Goal: Contribute content: Contribute content

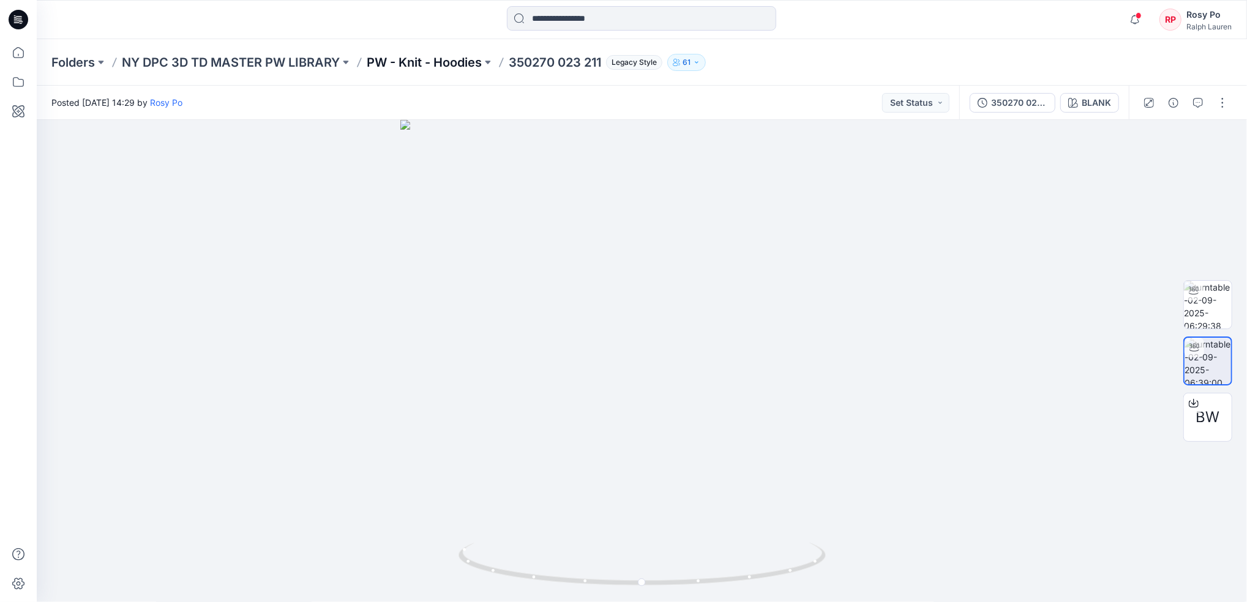
click at [449, 57] on p "PW - Knit - Hoodies" at bounding box center [424, 62] width 115 height 17
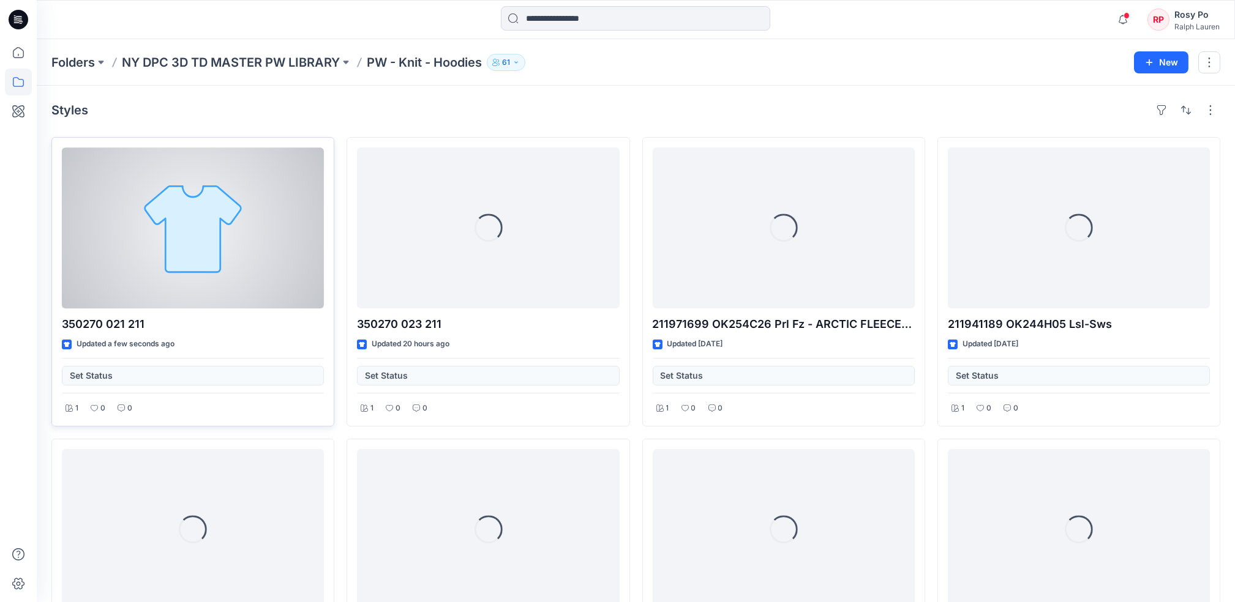
click at [146, 242] on div at bounding box center [193, 228] width 262 height 161
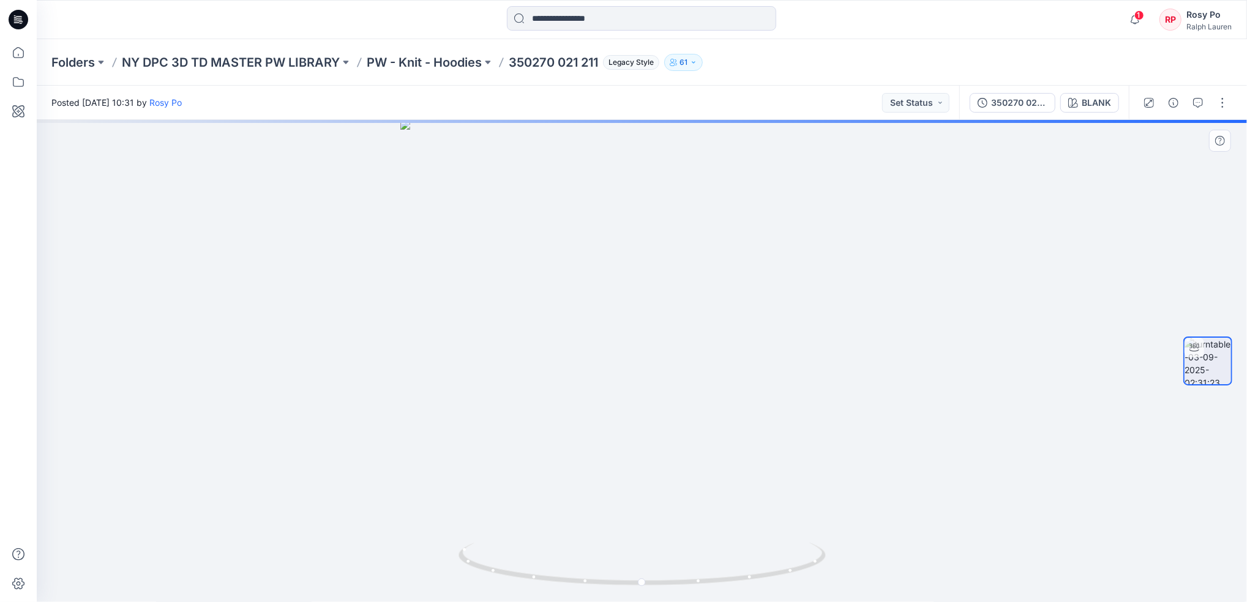
click at [810, 360] on div at bounding box center [642, 361] width 1210 height 482
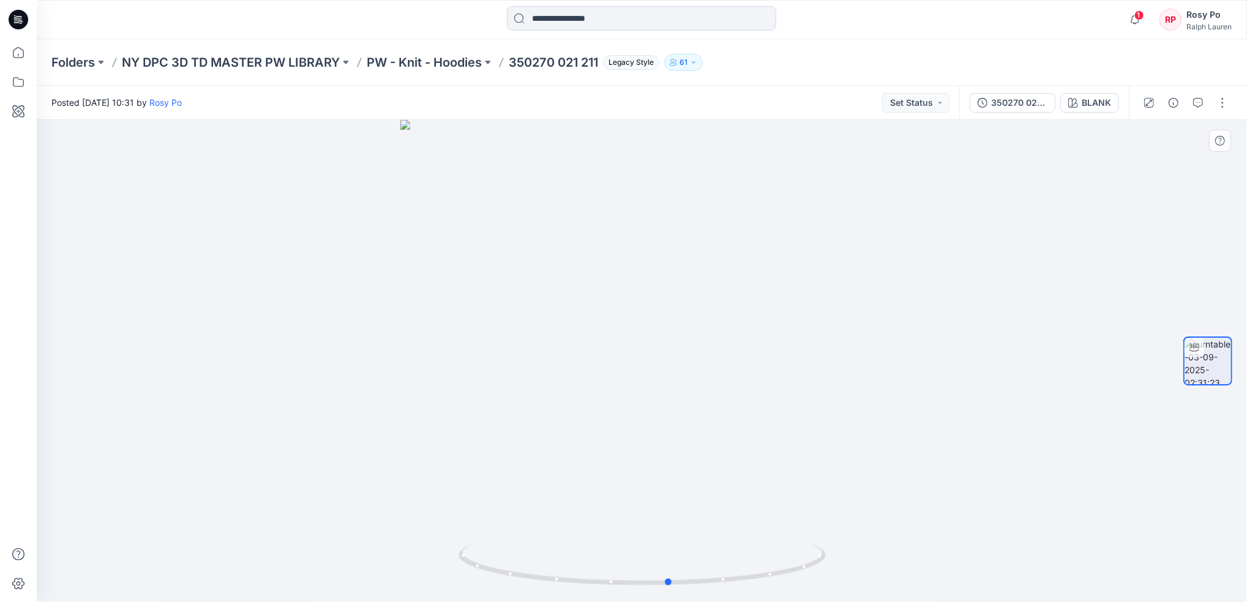
drag, startPoint x: 806, startPoint y: 515, endPoint x: 844, endPoint y: 516, distance: 38.6
click at [844, 516] on div at bounding box center [642, 361] width 1210 height 482
drag, startPoint x: 789, startPoint y: 522, endPoint x: 373, endPoint y: 479, distance: 418.5
click at [373, 479] on div at bounding box center [642, 361] width 1210 height 482
click at [1031, 99] on div "350270 021 211" at bounding box center [1019, 102] width 56 height 13
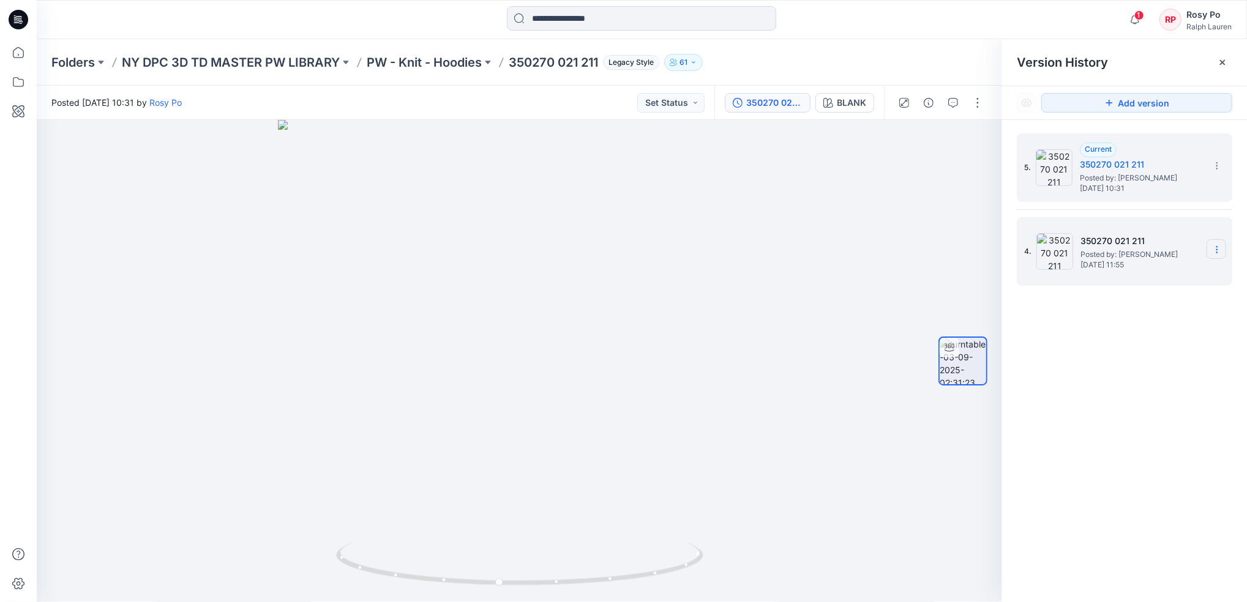
click at [1215, 255] on icon at bounding box center [1217, 250] width 10 height 10
click at [1160, 275] on span "Restore Version" at bounding box center [1135, 274] width 62 height 15
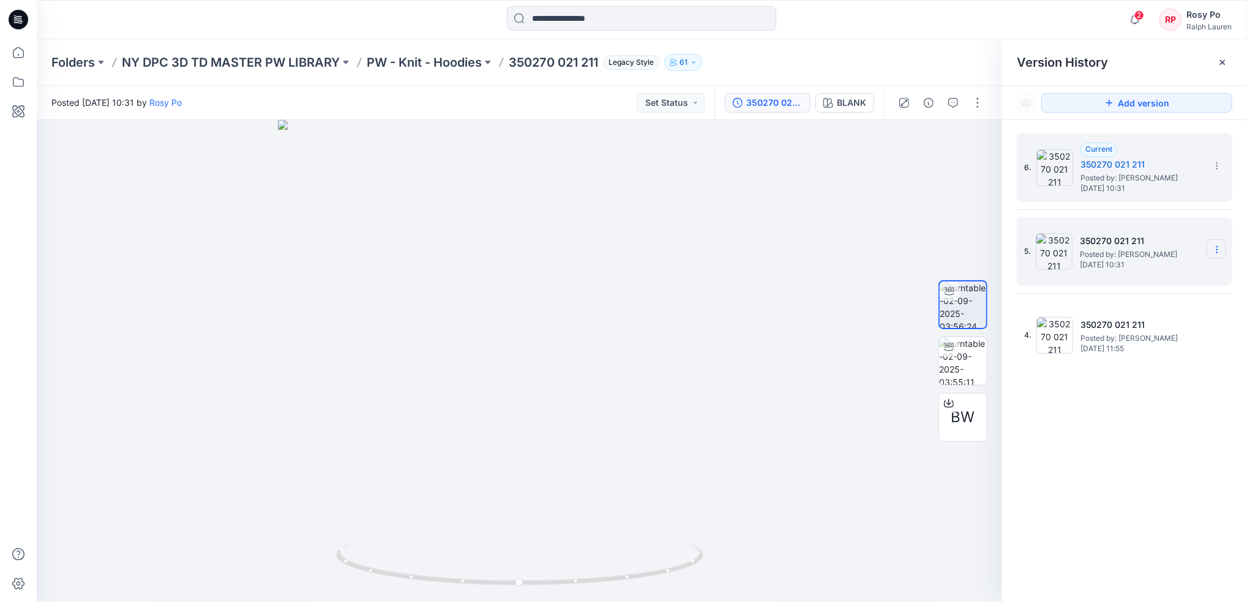
click at [1217, 248] on icon at bounding box center [1217, 250] width 10 height 10
click at [1173, 357] on div "Delete Version" at bounding box center [1151, 353] width 142 height 24
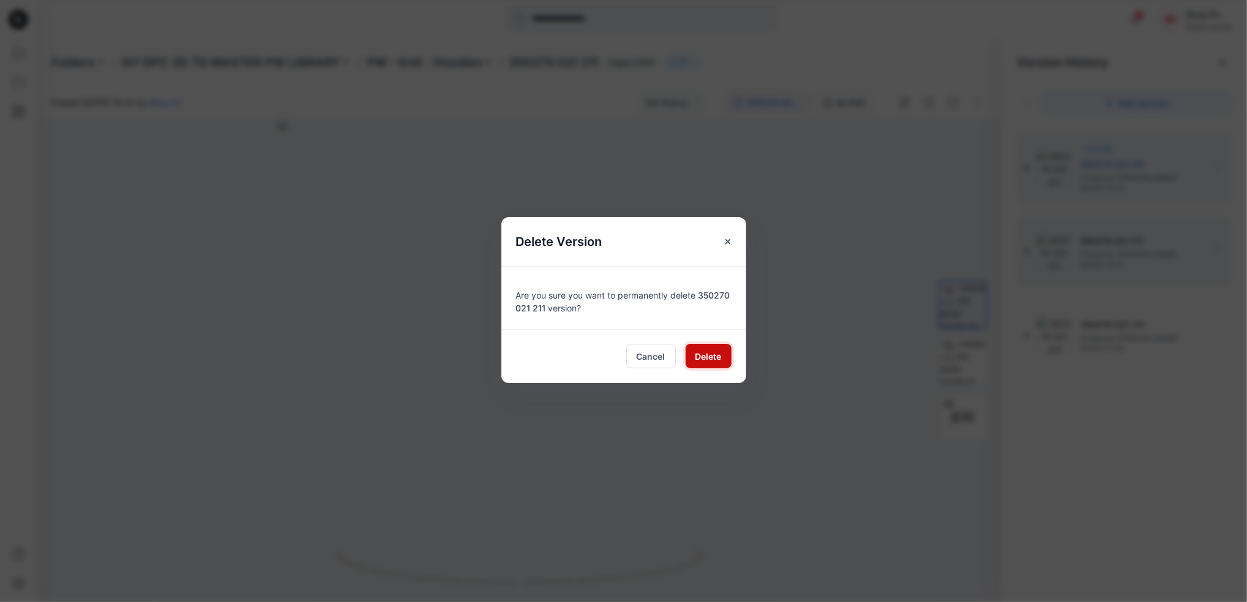
click at [714, 349] on button "Delete" at bounding box center [709, 356] width 46 height 24
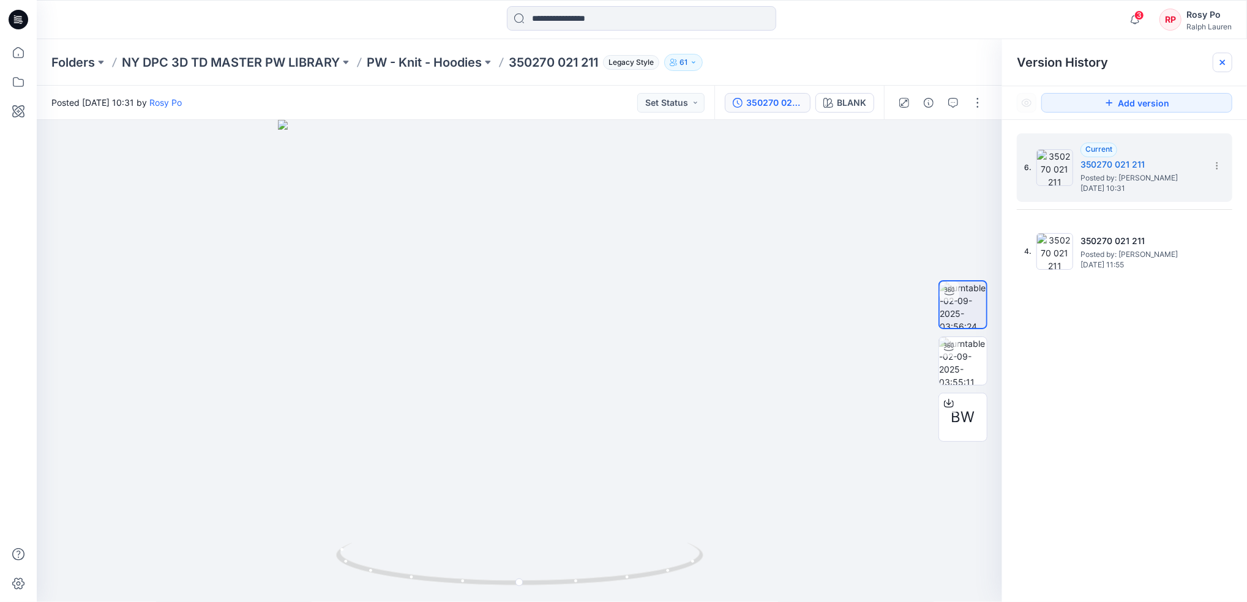
click at [1220, 66] on icon at bounding box center [1223, 63] width 10 height 10
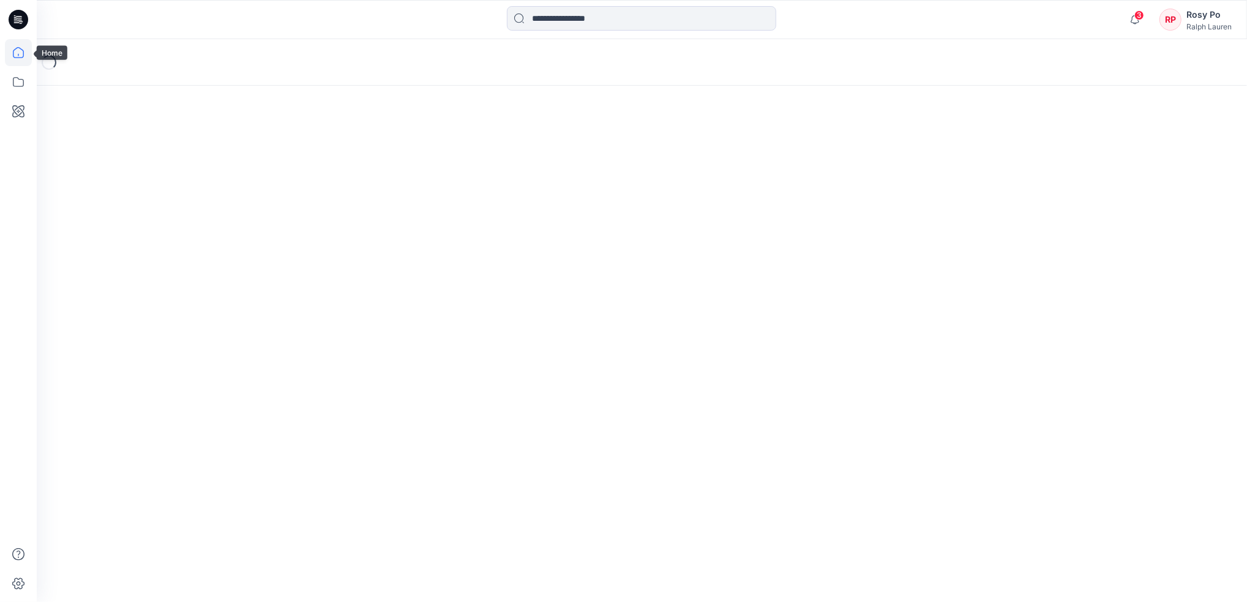
click at [17, 59] on icon at bounding box center [18, 52] width 27 height 27
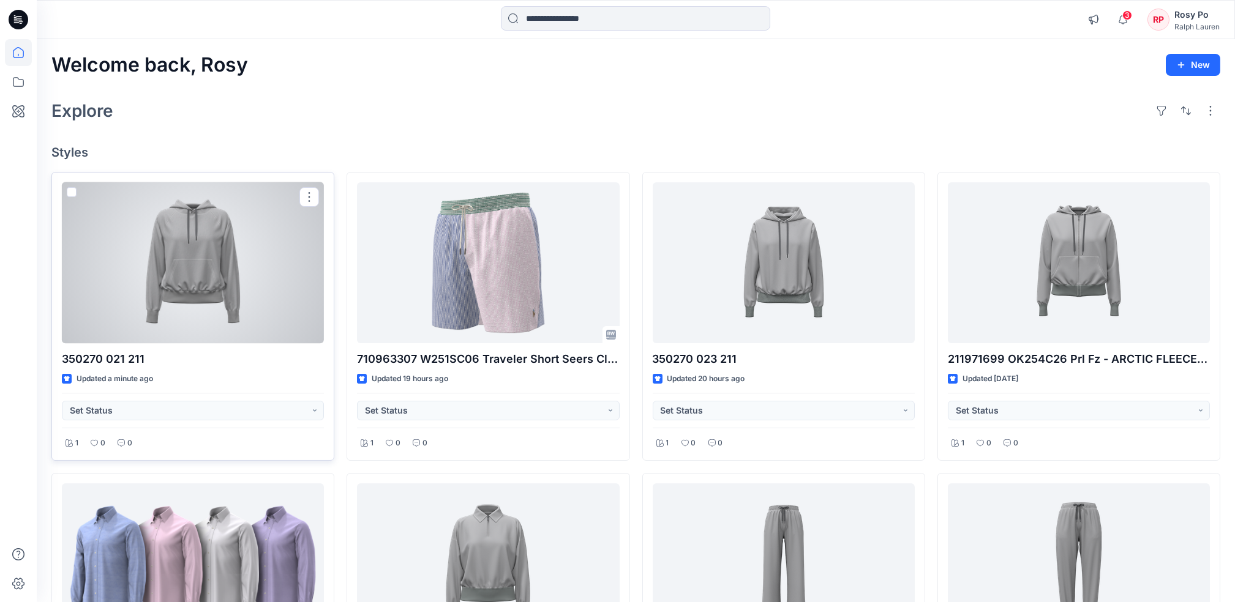
click at [149, 287] on div at bounding box center [193, 262] width 262 height 161
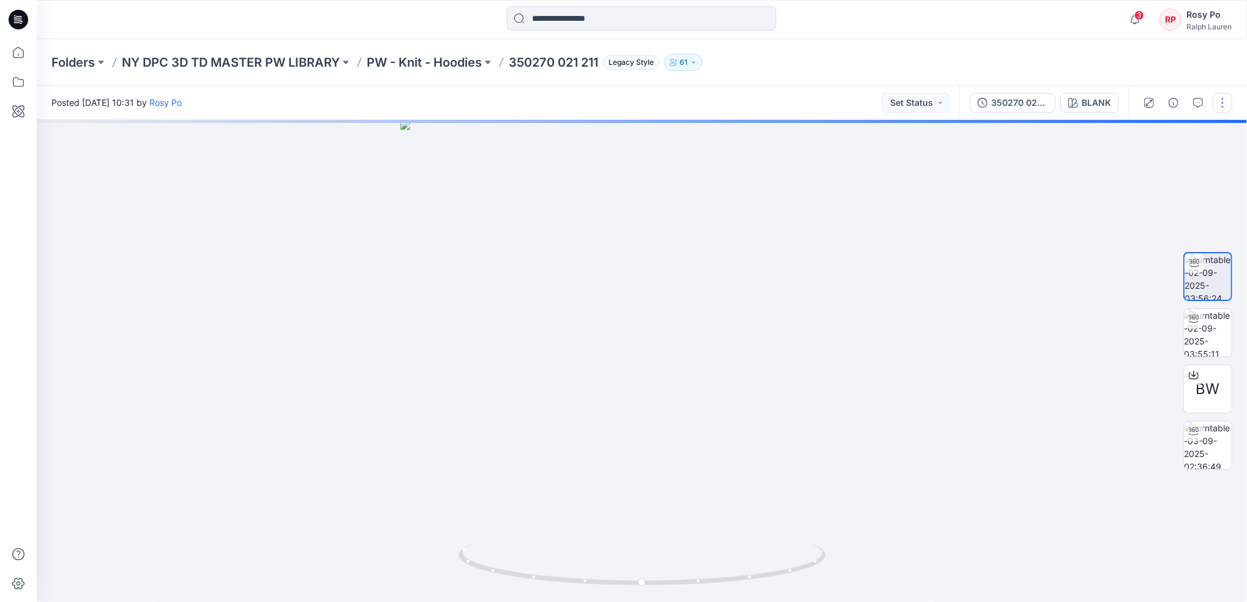
click at [1226, 97] on button "button" at bounding box center [1223, 103] width 20 height 20
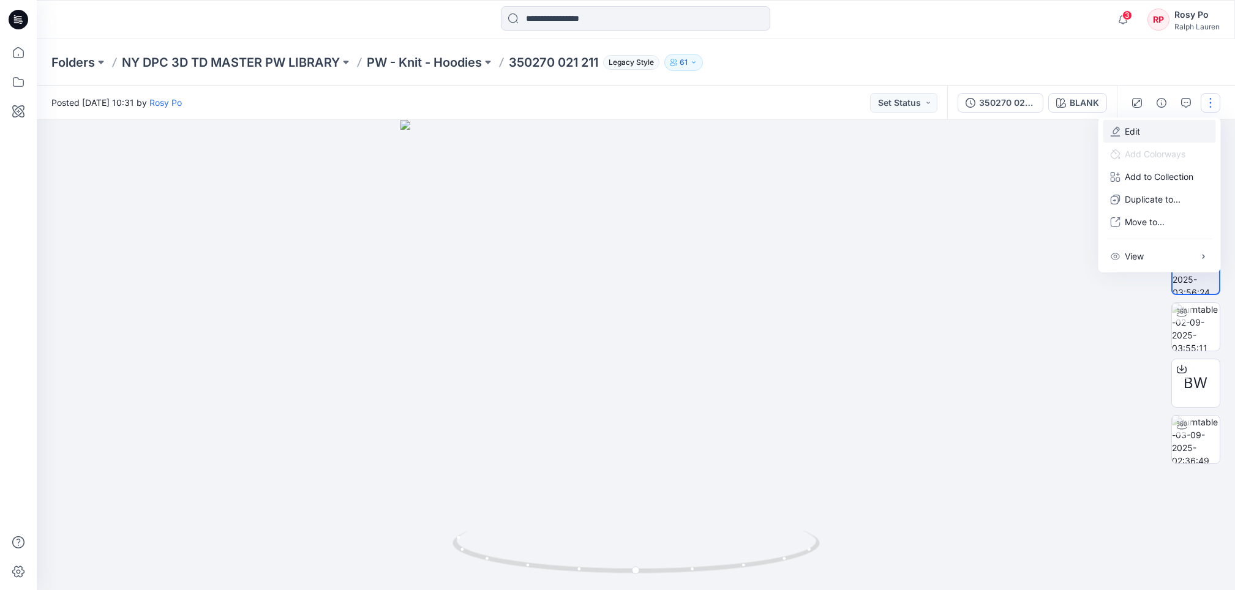
click at [1142, 135] on button "Edit" at bounding box center [1159, 131] width 113 height 23
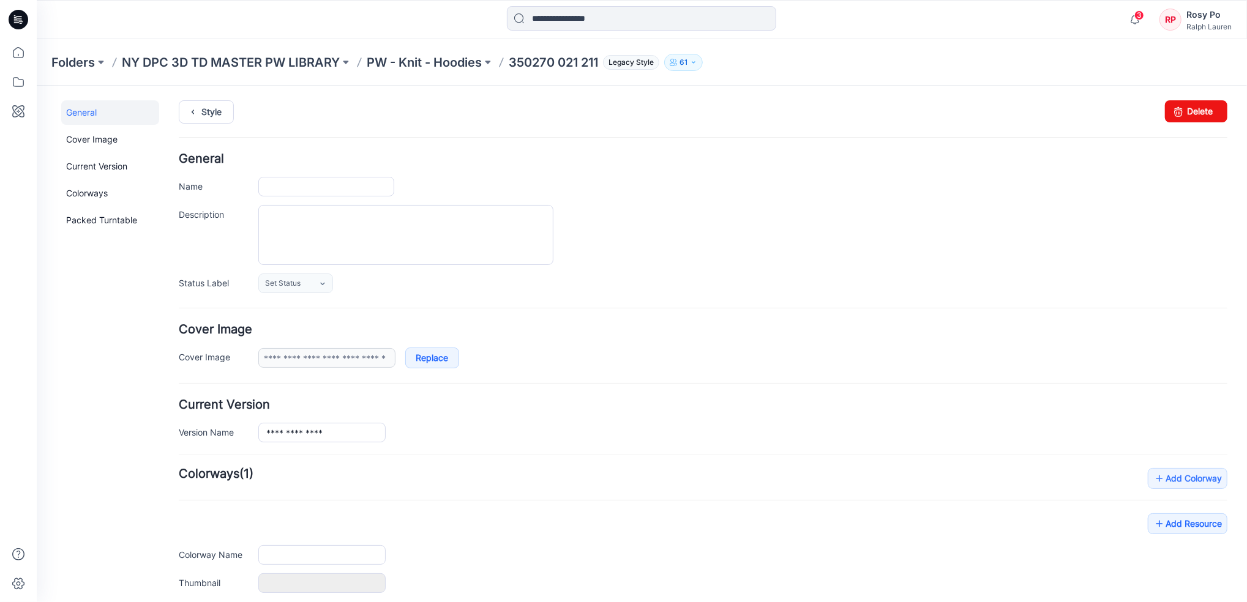
type input "**********"
type input "*****"
type input "**********"
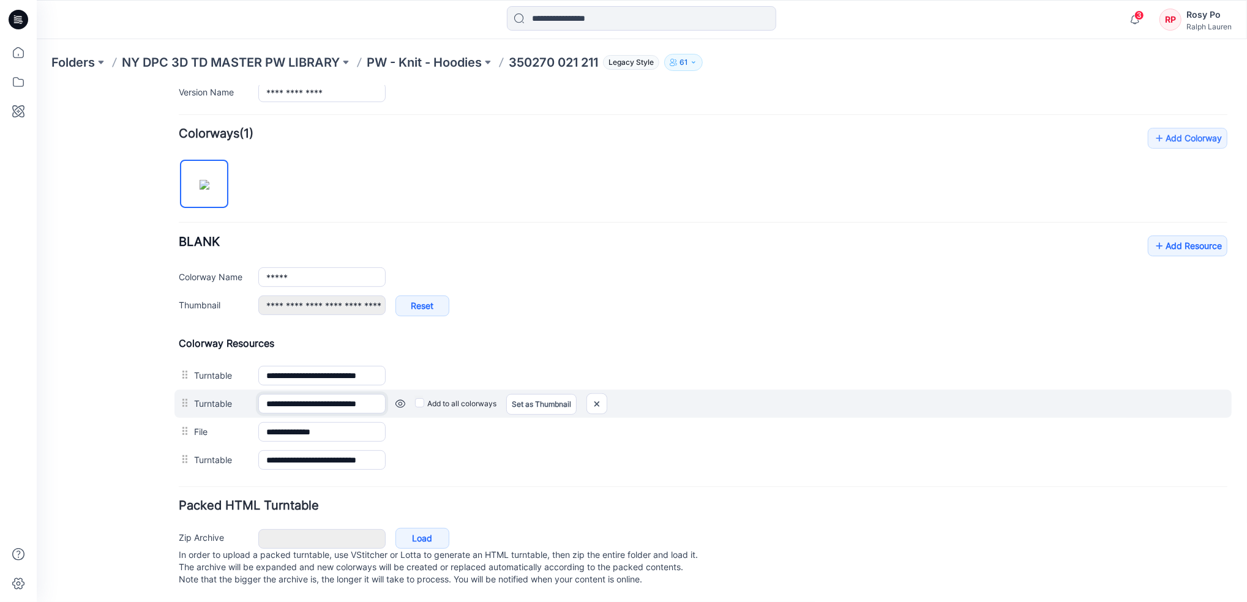
scroll to position [0, 9]
drag, startPoint x: 351, startPoint y: 392, endPoint x: 397, endPoint y: 392, distance: 45.9
click at [397, 392] on div "**********" at bounding box center [702, 403] width 1057 height 28
click at [36, 85] on link at bounding box center [36, 85] width 0 height 0
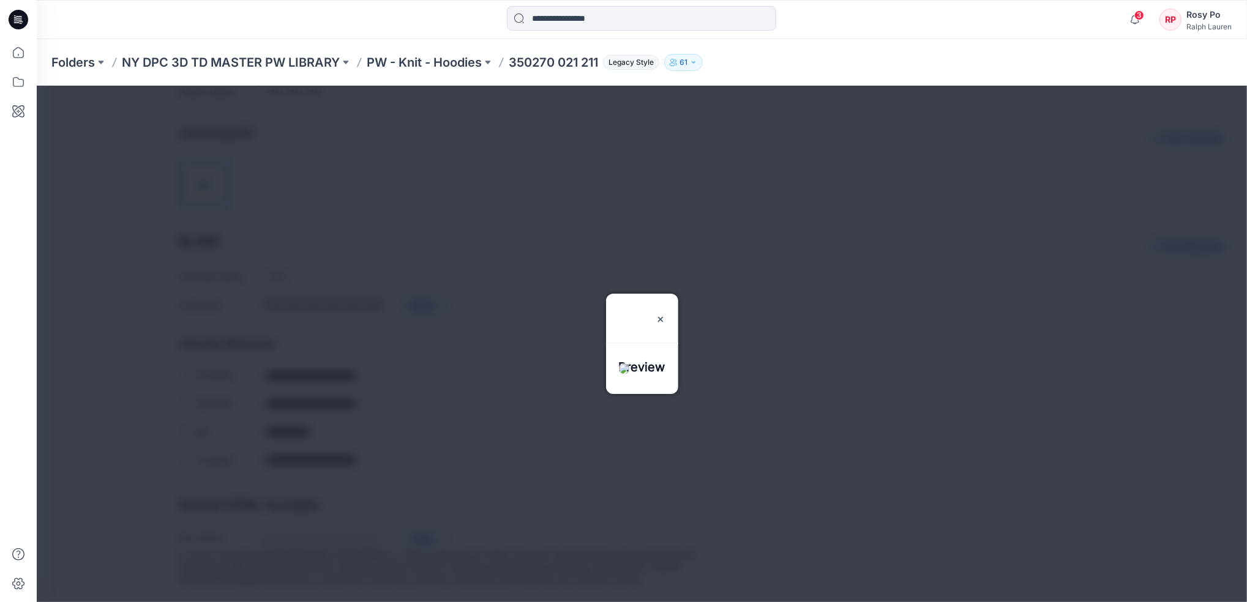
click at [1182, 182] on div at bounding box center [641, 343] width 1210 height 517
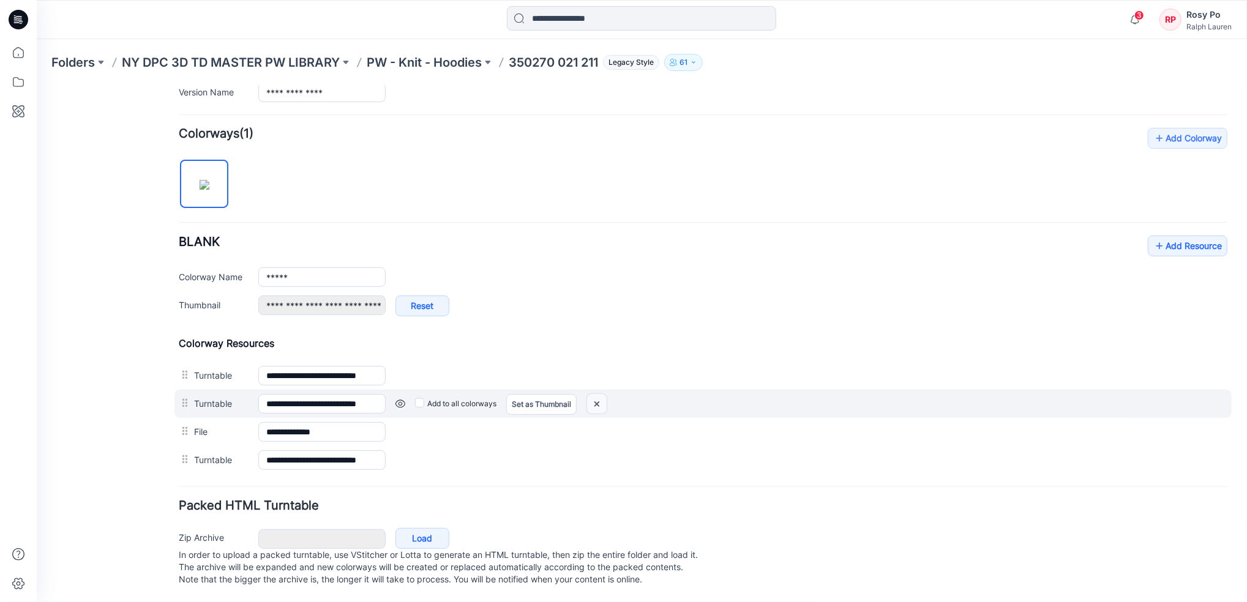
click at [36, 85] on img at bounding box center [36, 85] width 0 height 0
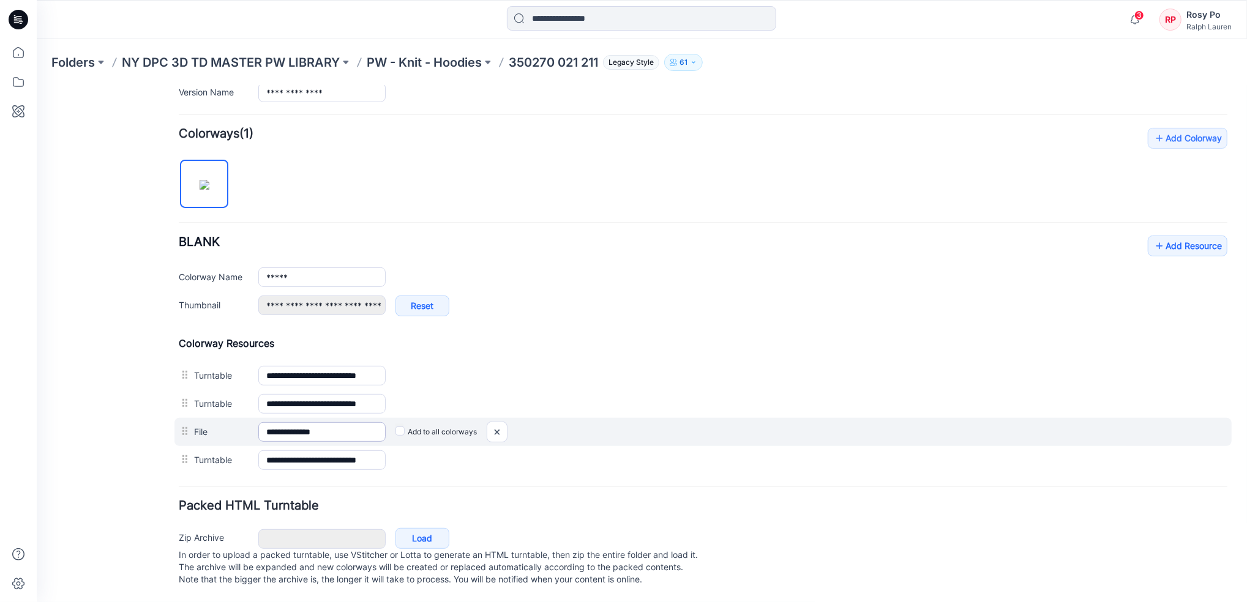
scroll to position [326, 0]
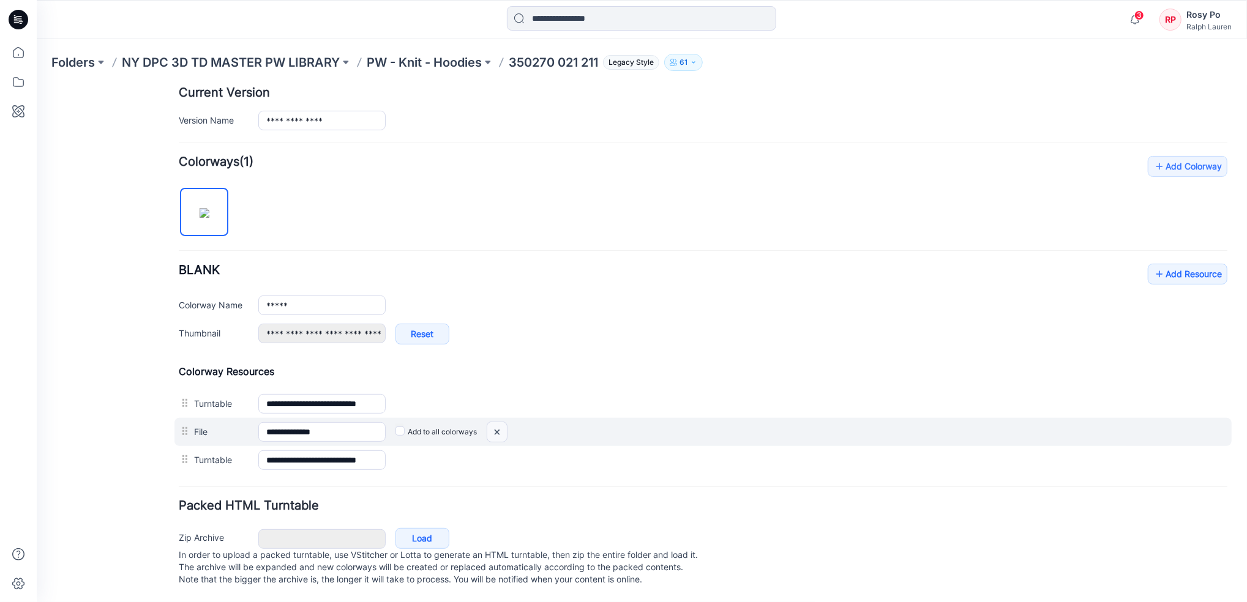
click at [36, 85] on img at bounding box center [36, 85] width 0 height 0
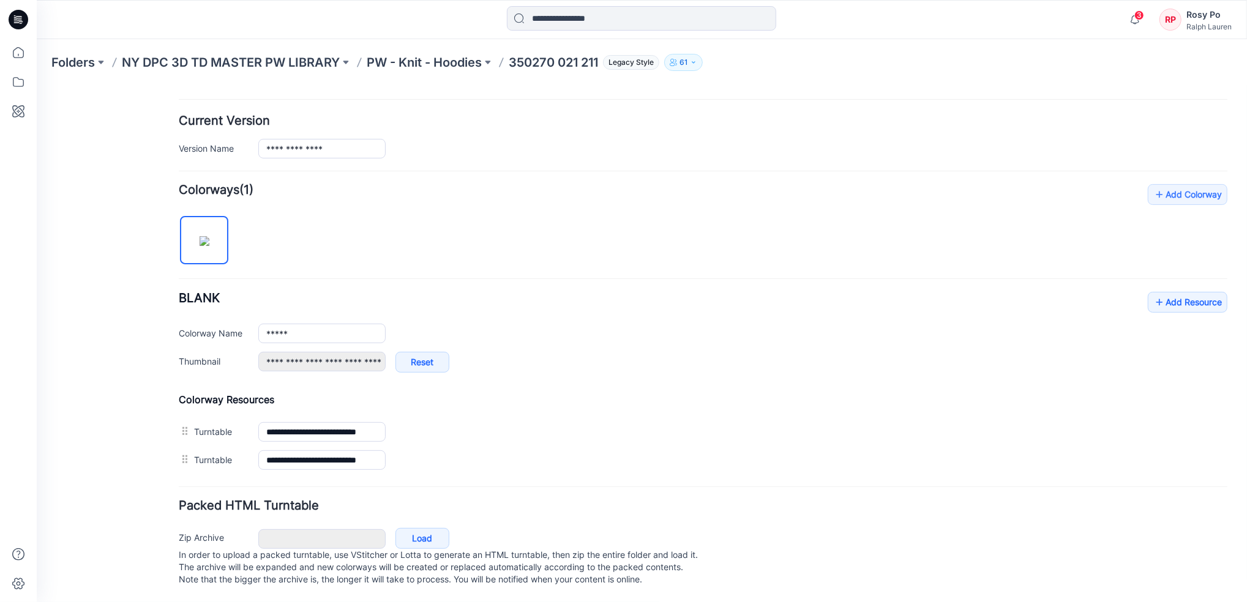
scroll to position [298, 0]
click at [1186, 294] on link "Add Resource" at bounding box center [1187, 301] width 80 height 21
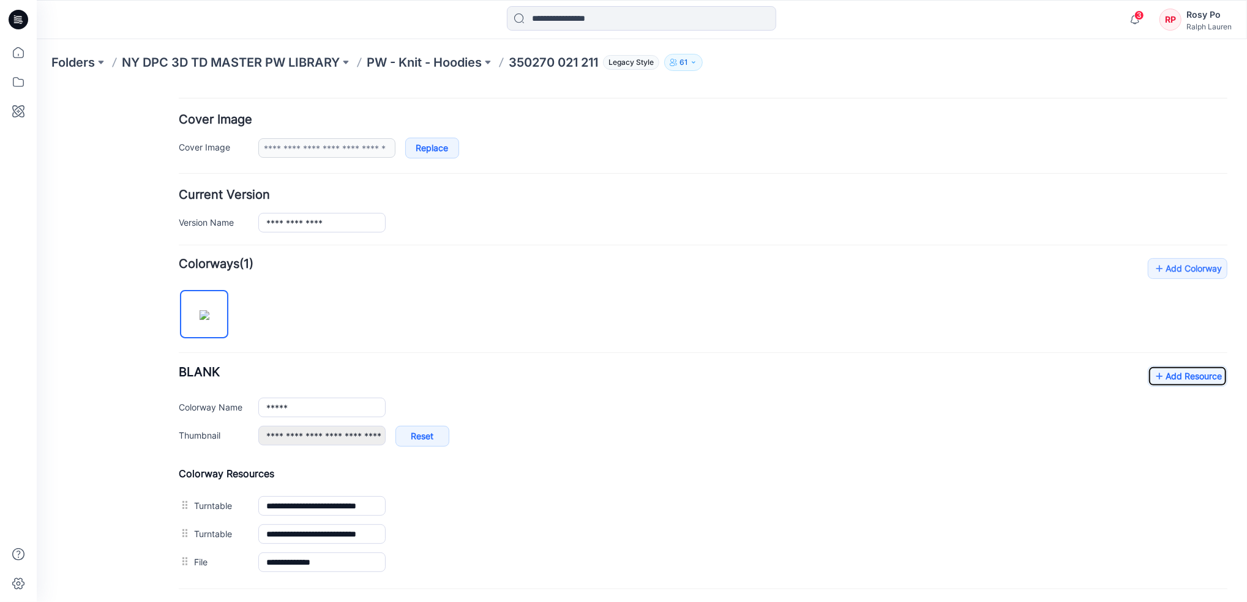
scroll to position [0, 0]
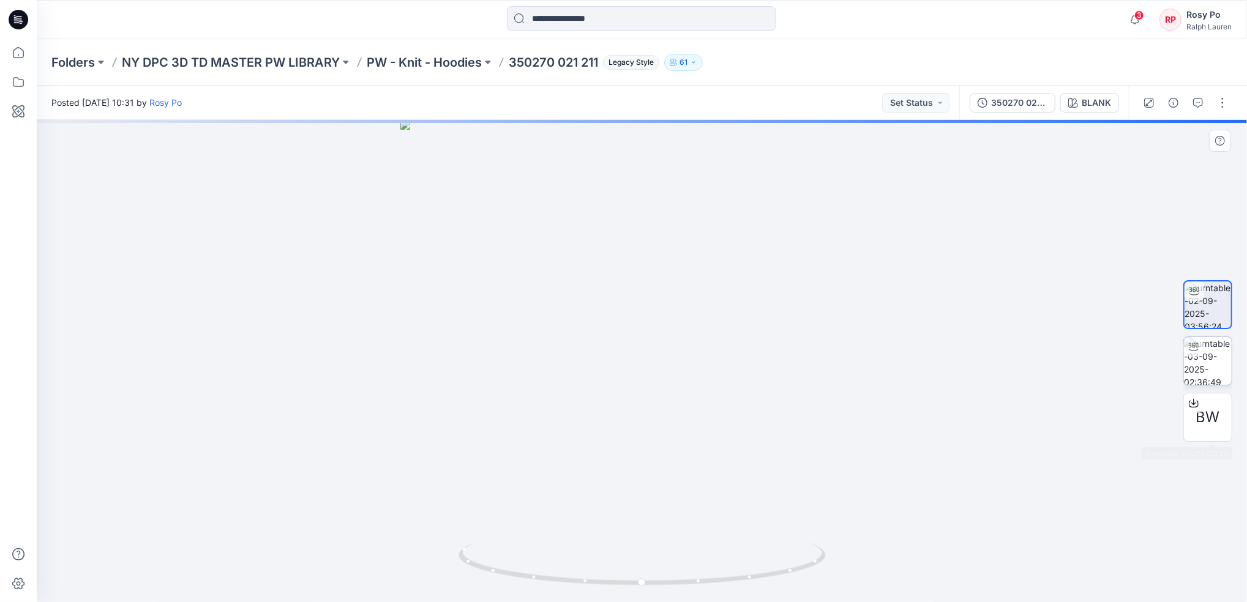
click at [1214, 359] on img at bounding box center [1208, 361] width 48 height 48
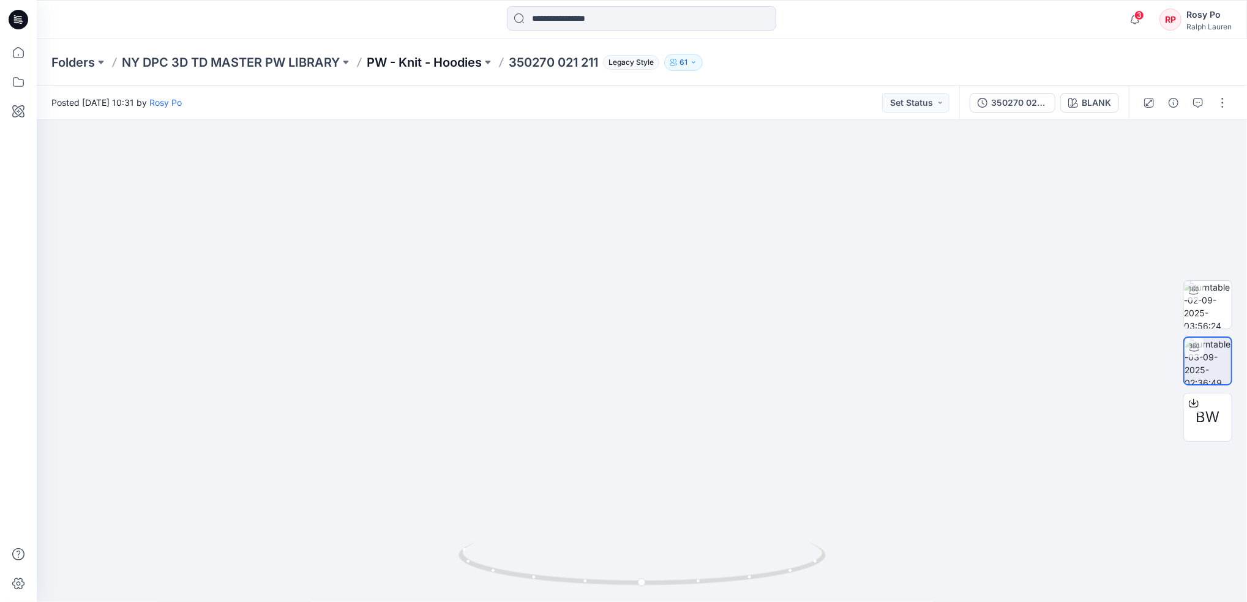
click at [437, 66] on p "PW - Knit - Hoodies" at bounding box center [424, 62] width 115 height 17
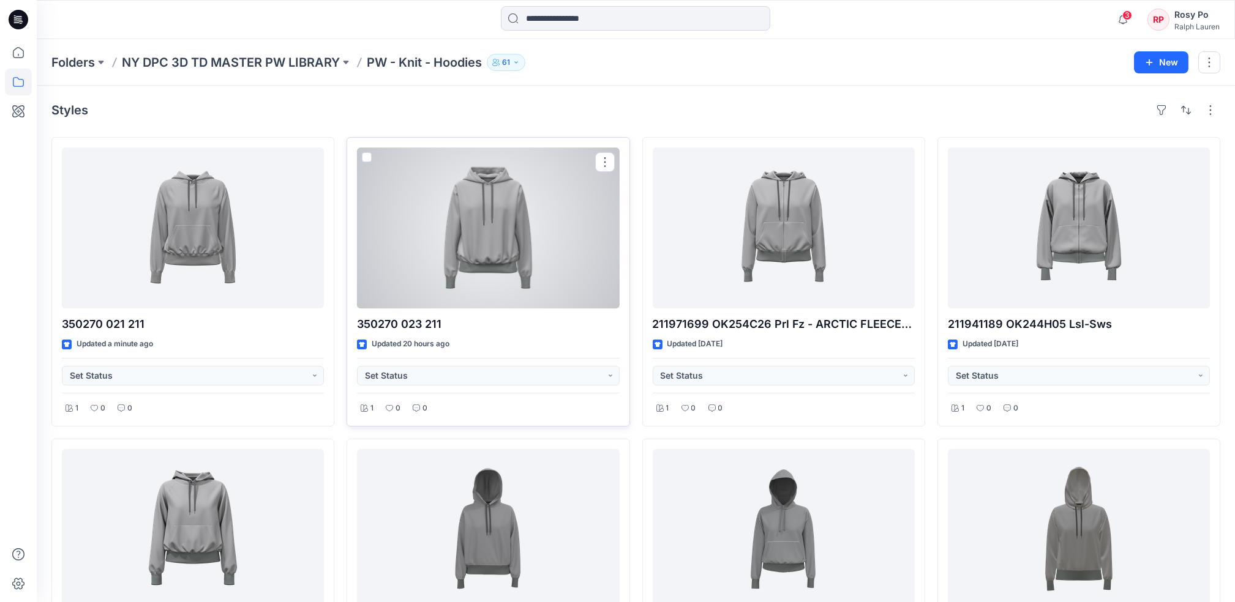
click at [502, 209] on div at bounding box center [488, 228] width 262 height 161
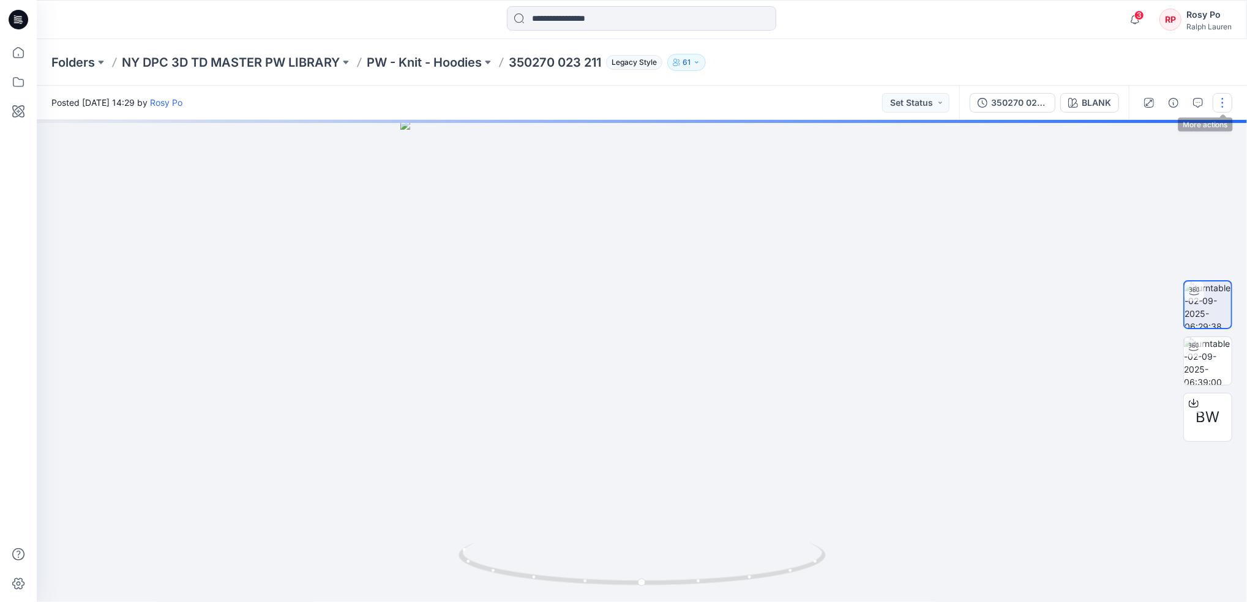
click at [1229, 102] on button "button" at bounding box center [1223, 103] width 20 height 20
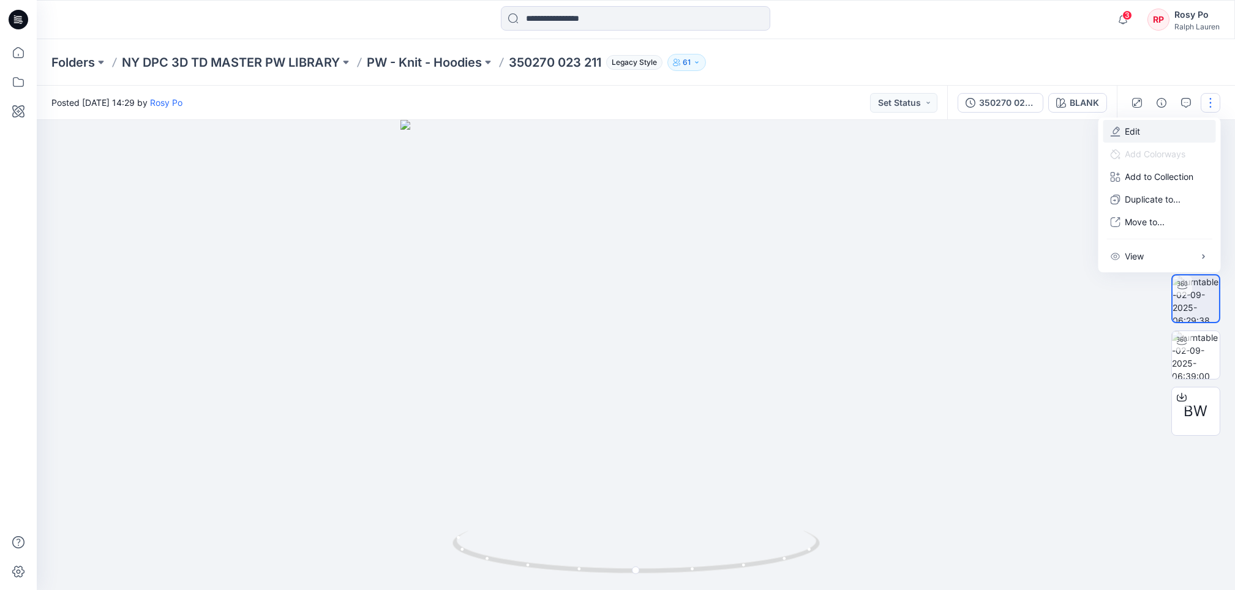
click at [1147, 124] on button "Edit" at bounding box center [1159, 131] width 113 height 23
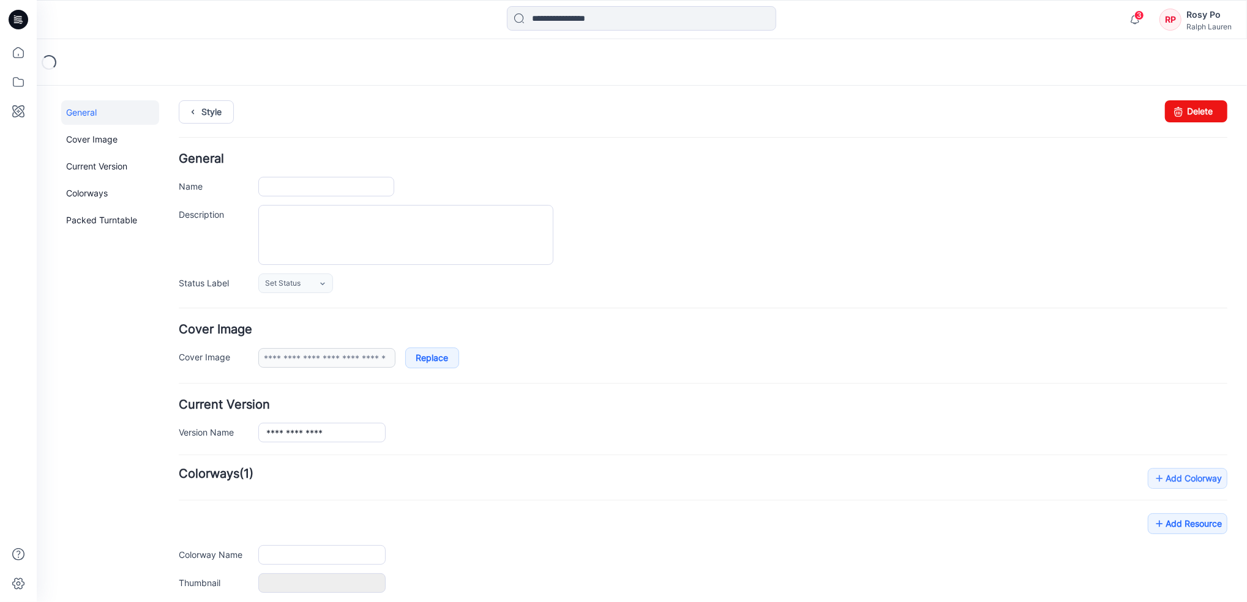
type input "**********"
type input "*****"
type input "**********"
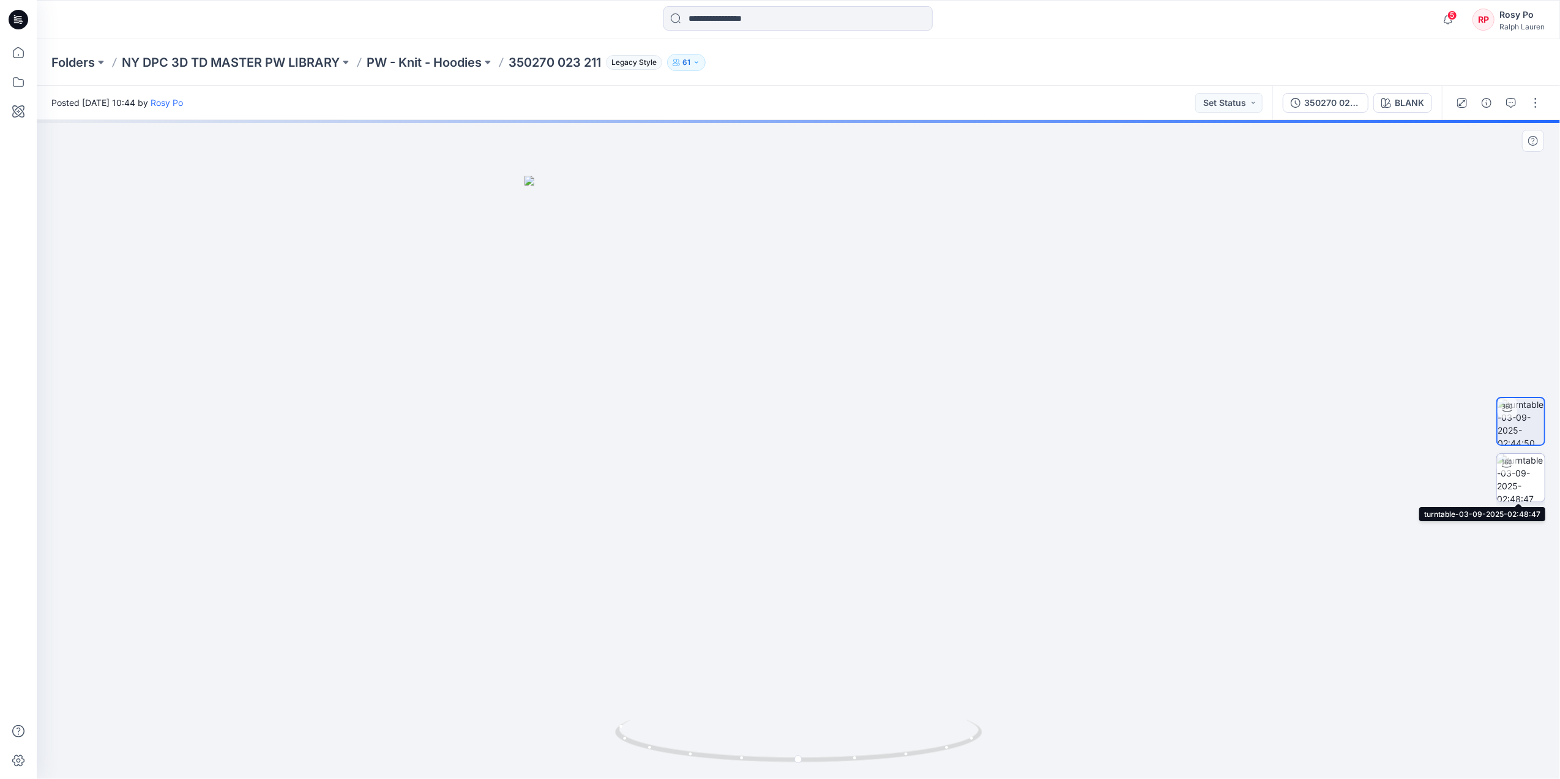
click at [1524, 490] on img at bounding box center [1521, 478] width 48 height 48
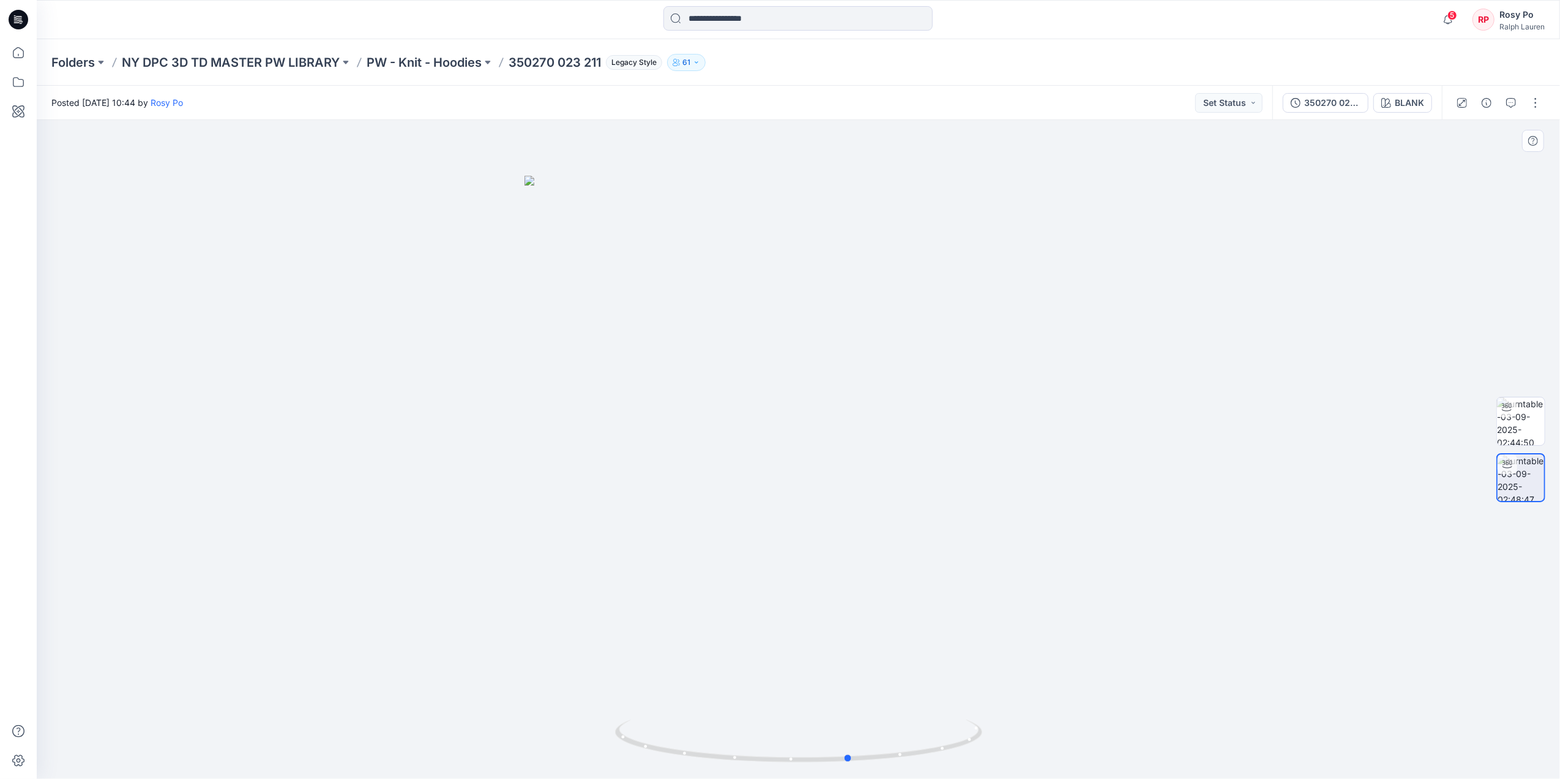
drag, startPoint x: 892, startPoint y: 686, endPoint x: 576, endPoint y: 700, distance: 316.2
click at [576, 700] on div at bounding box center [799, 449] width 1524 height 659
click at [1522, 422] on img at bounding box center [1521, 421] width 48 height 48
click at [837, 400] on img at bounding box center [799, 478] width 548 height 604
click at [818, 409] on img at bounding box center [799, 478] width 548 height 604
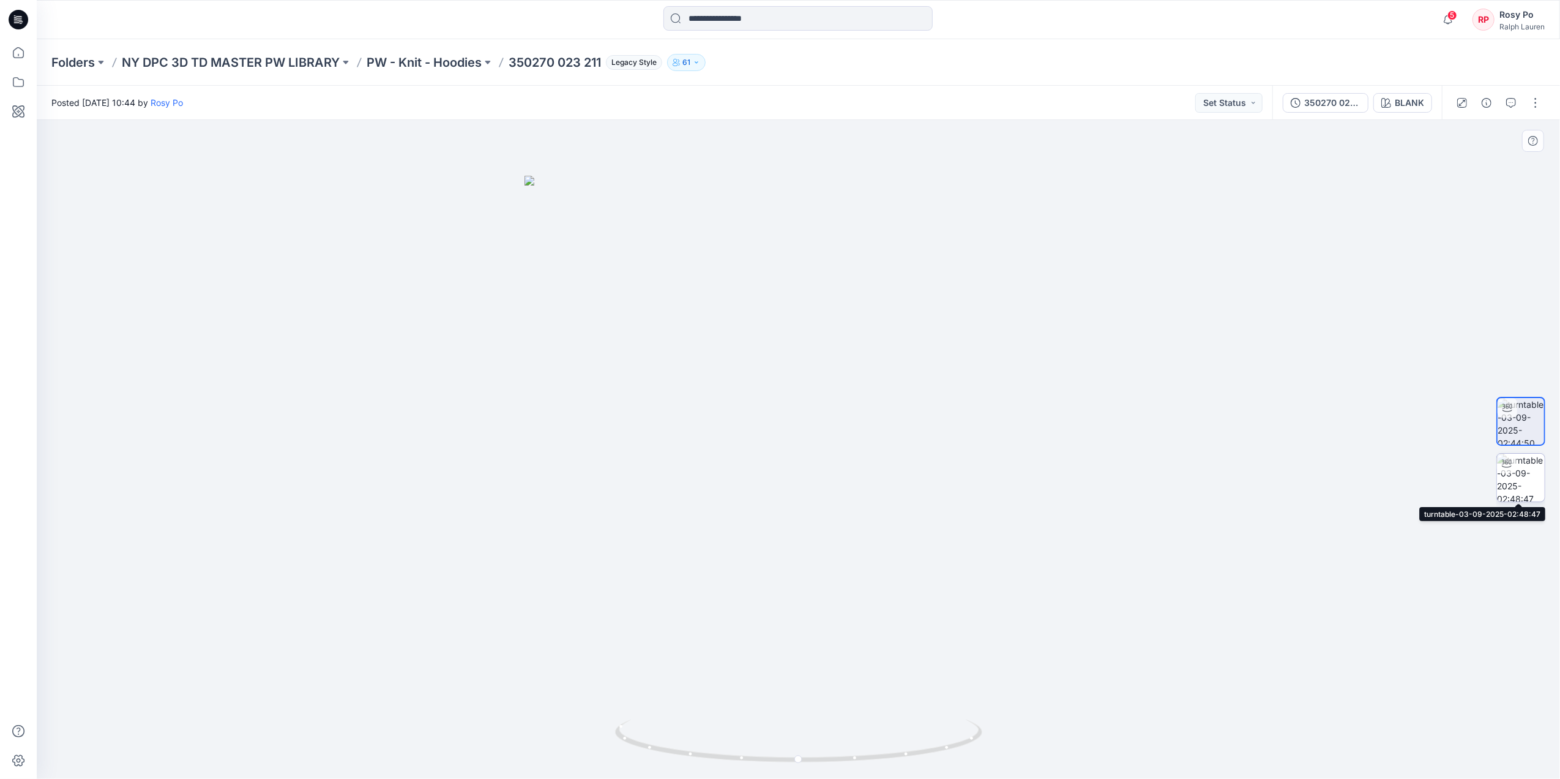
click at [1544, 483] on div at bounding box center [1521, 449] width 78 height 306
click at [1538, 483] on img at bounding box center [1521, 478] width 48 height 48
drag, startPoint x: 992, startPoint y: 583, endPoint x: 711, endPoint y: 605, distance: 282.4
click at [709, 605] on div at bounding box center [799, 449] width 1524 height 659
drag, startPoint x: 887, startPoint y: 615, endPoint x: 833, endPoint y: 632, distance: 57.1
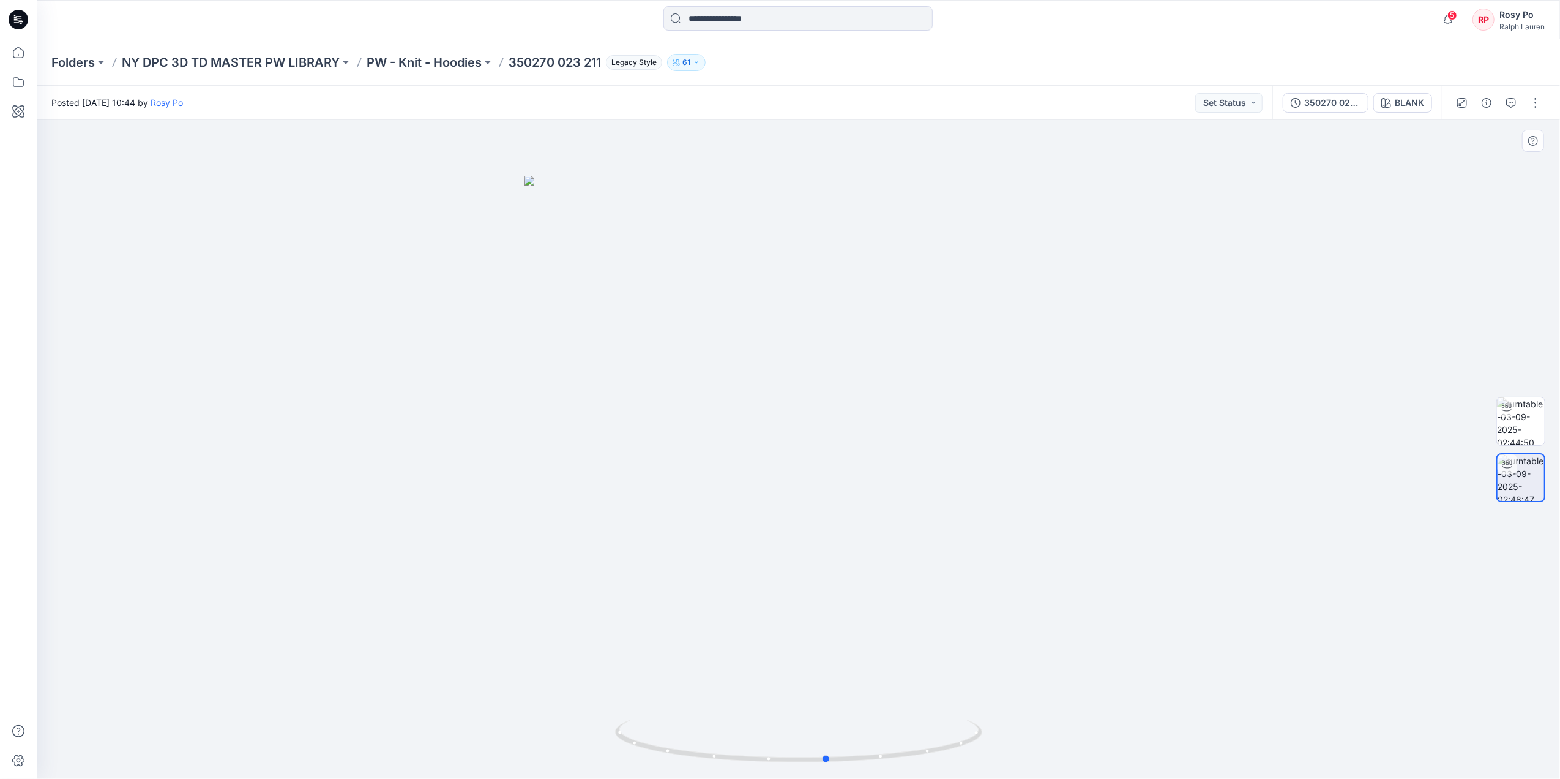
click at [833, 632] on div at bounding box center [799, 449] width 1524 height 659
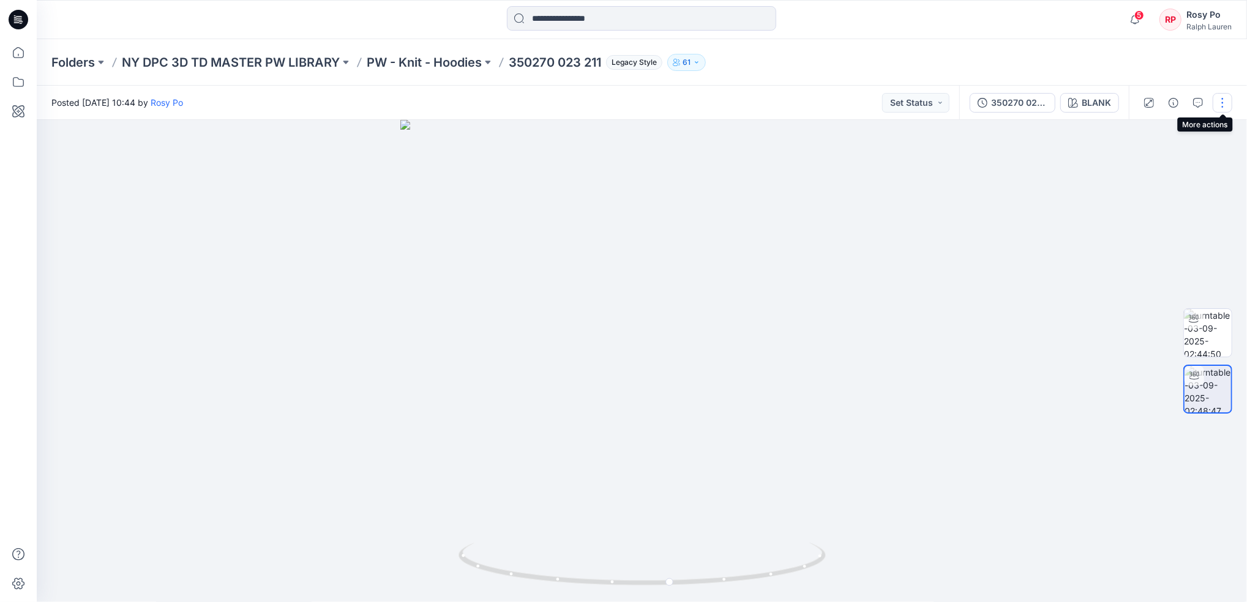
click at [1226, 105] on button "button" at bounding box center [1223, 103] width 20 height 20
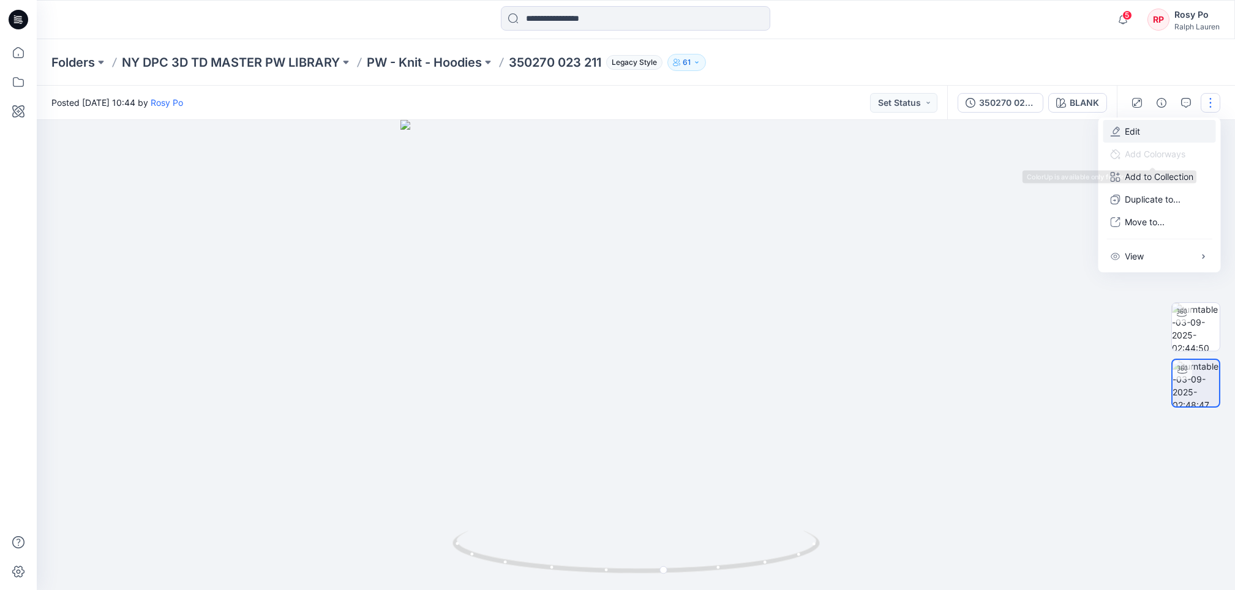
click at [1136, 125] on p "Edit" at bounding box center [1132, 131] width 15 height 13
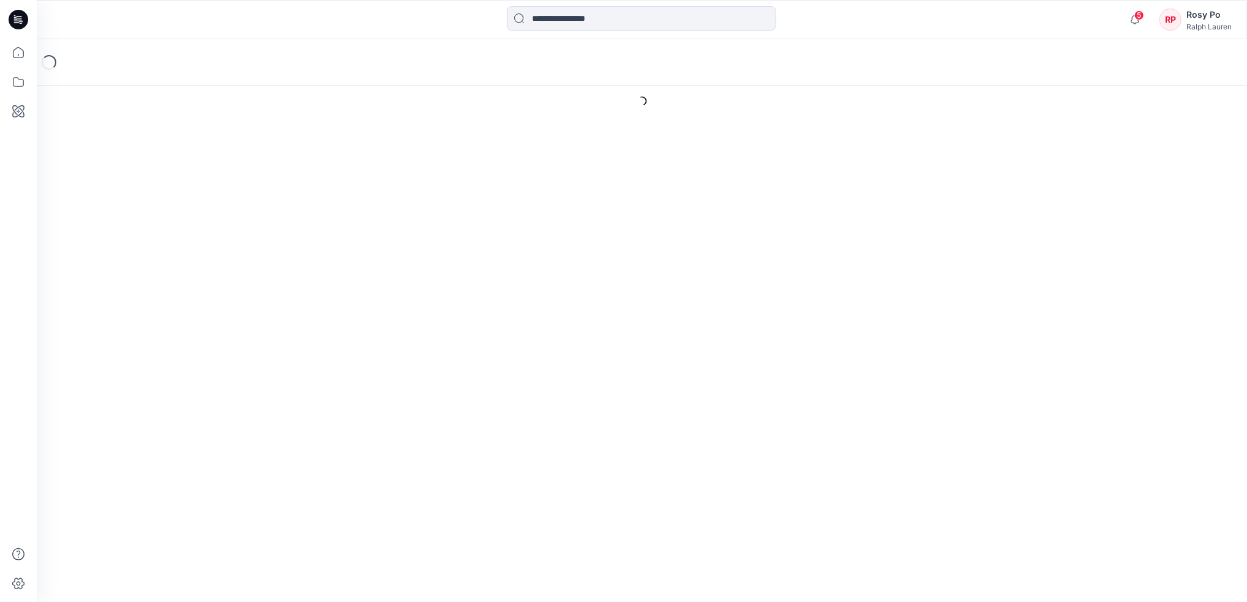
type input "**********"
type input "*****"
type input "**********"
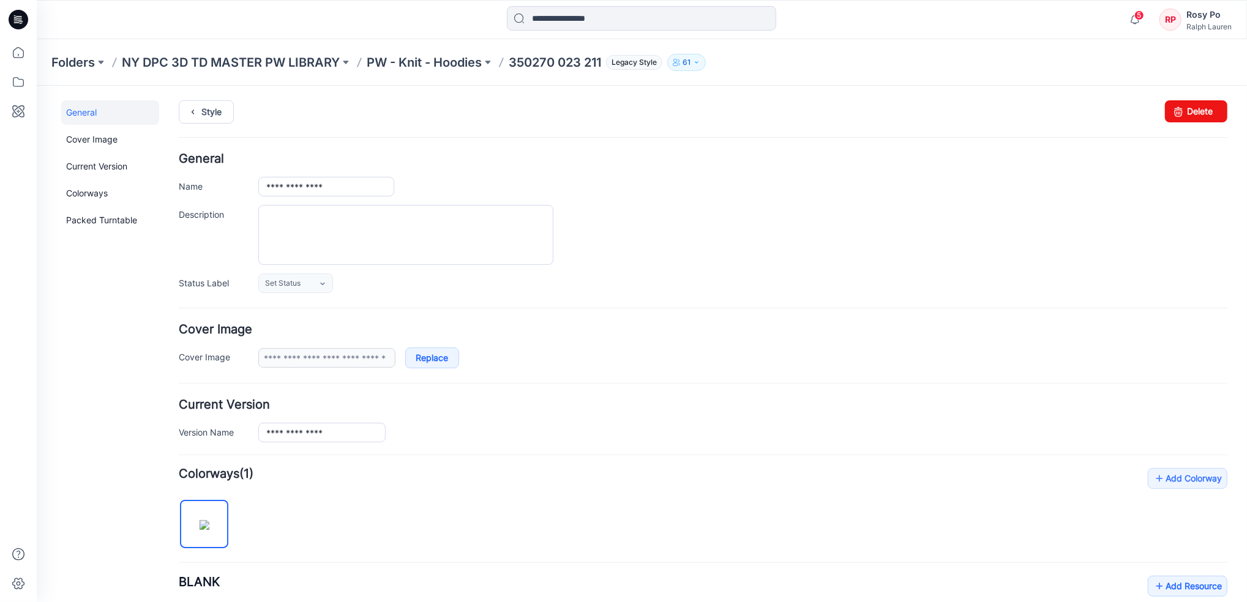
click at [680, 378] on form "**********" at bounding box center [702, 512] width 1049 height 721
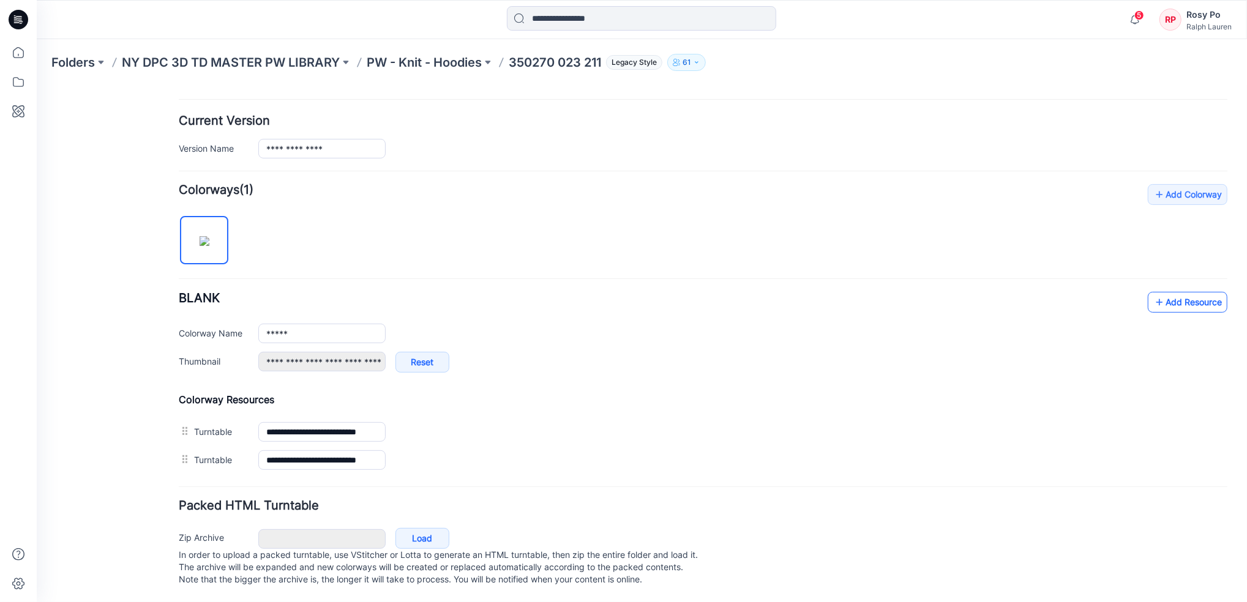
click at [1159, 291] on link "Add Resource" at bounding box center [1187, 301] width 80 height 21
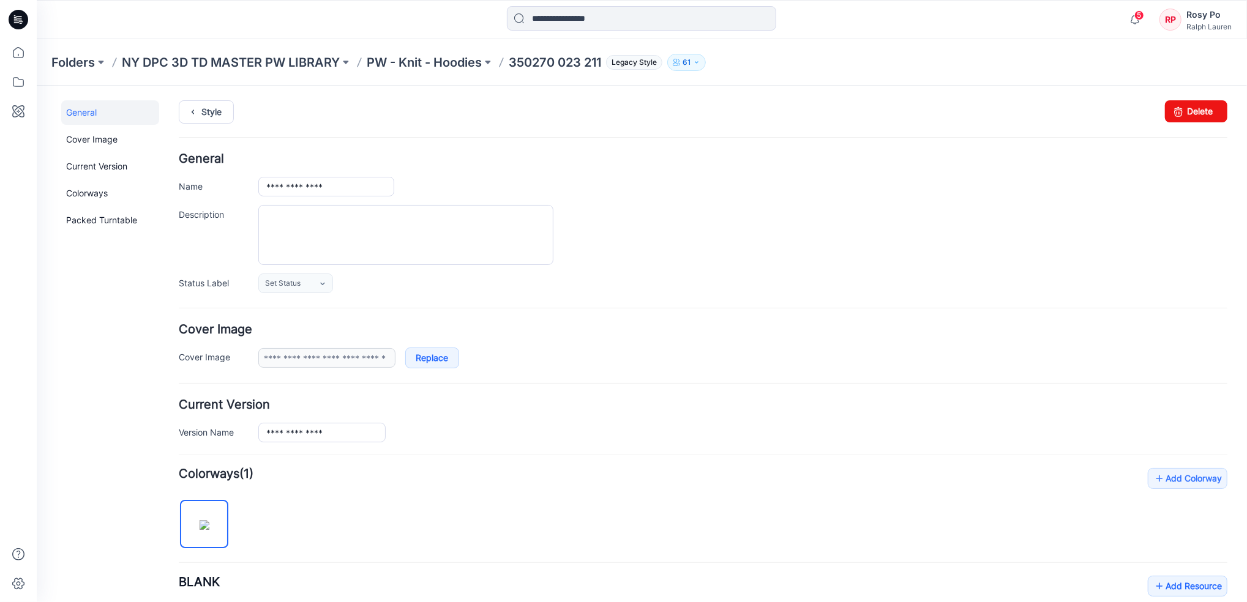
scroll to position [326, 0]
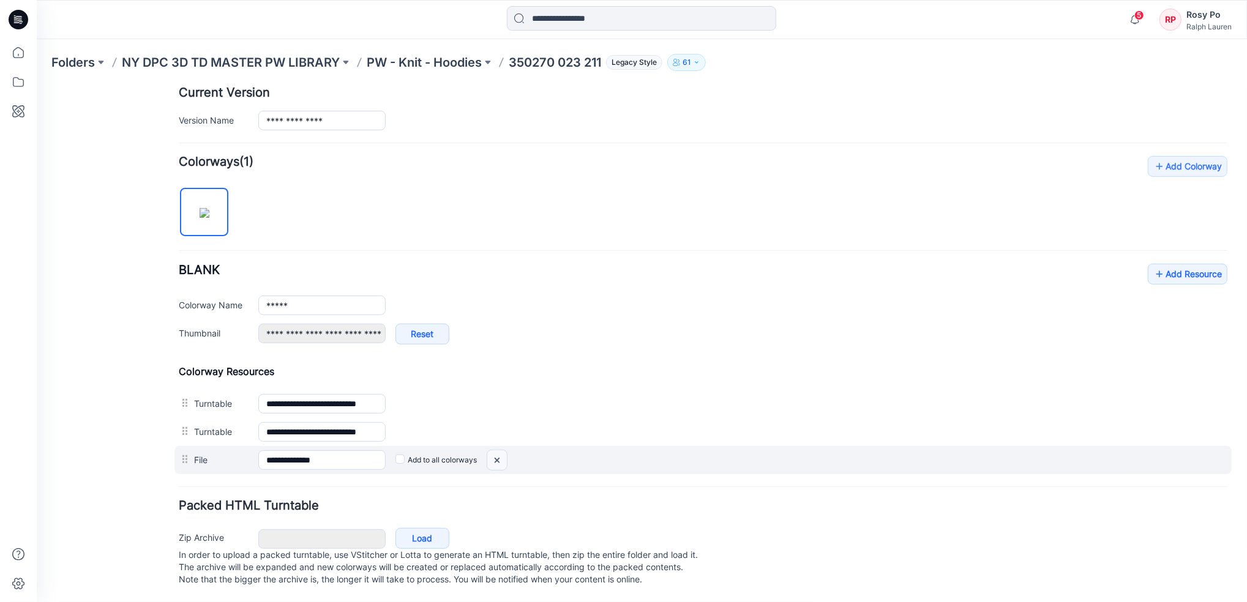
drag, startPoint x: 743, startPoint y: 169, endPoint x: 498, endPoint y: 448, distance: 371.7
click at [36, 85] on img at bounding box center [36, 85] width 0 height 0
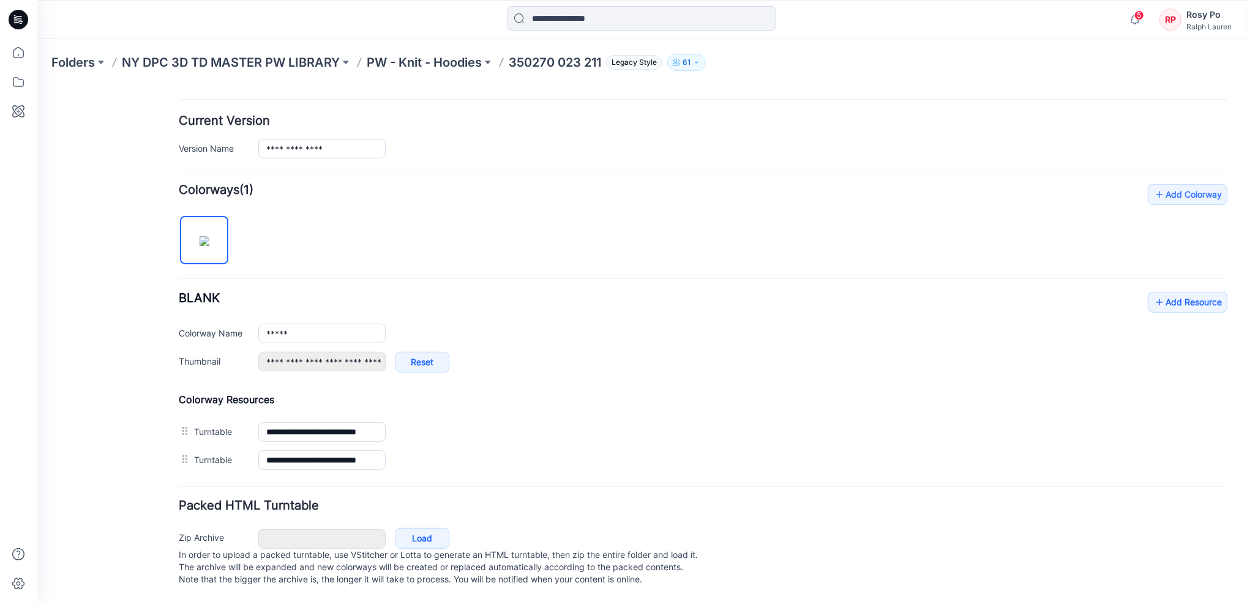
scroll to position [298, 0]
click at [1189, 291] on link "Add Resource" at bounding box center [1187, 301] width 80 height 21
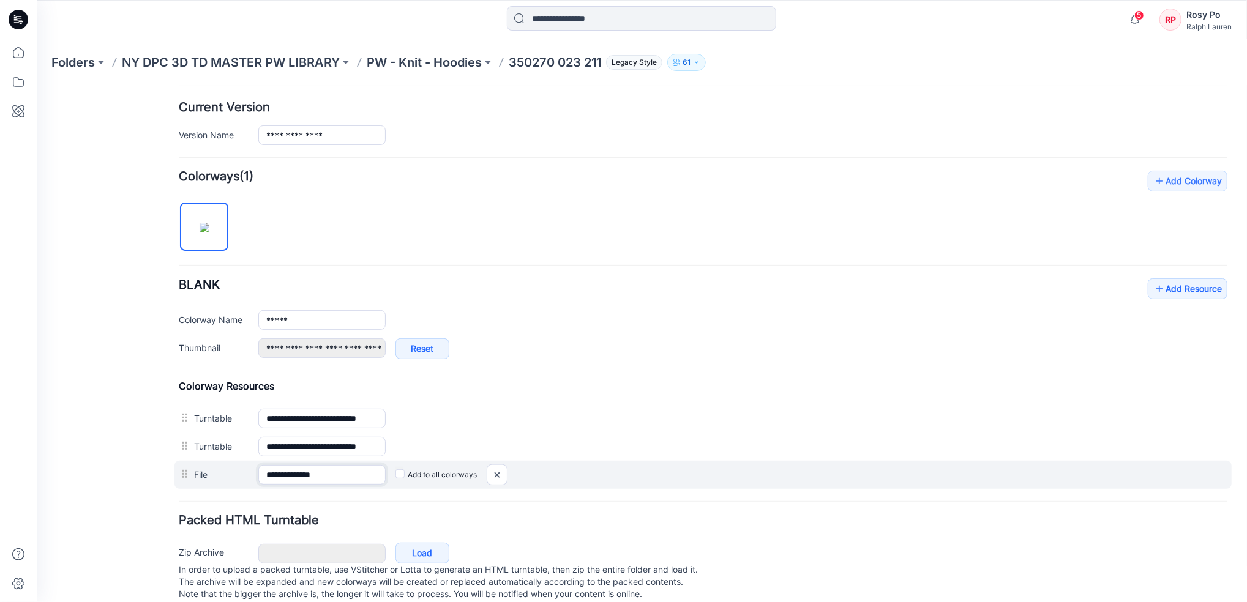
drag, startPoint x: 331, startPoint y: 471, endPoint x: 253, endPoint y: 471, distance: 77.7
click at [253, 471] on div "**********" at bounding box center [702, 474] width 1057 height 28
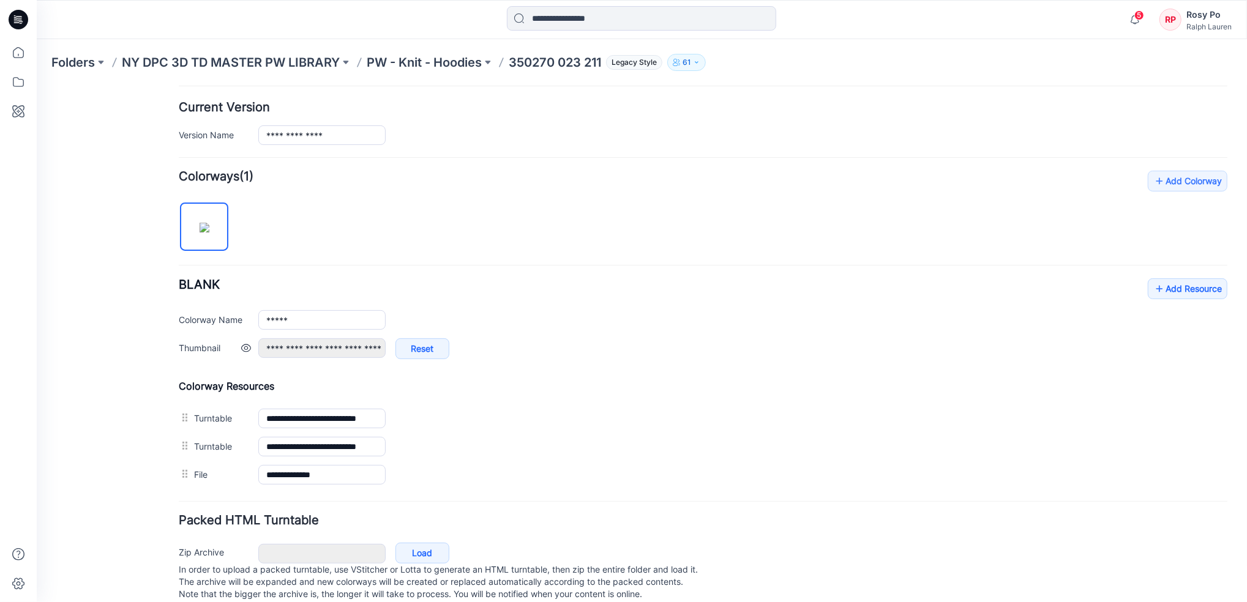
click at [602, 371] on div "**********" at bounding box center [742, 354] width 969 height 33
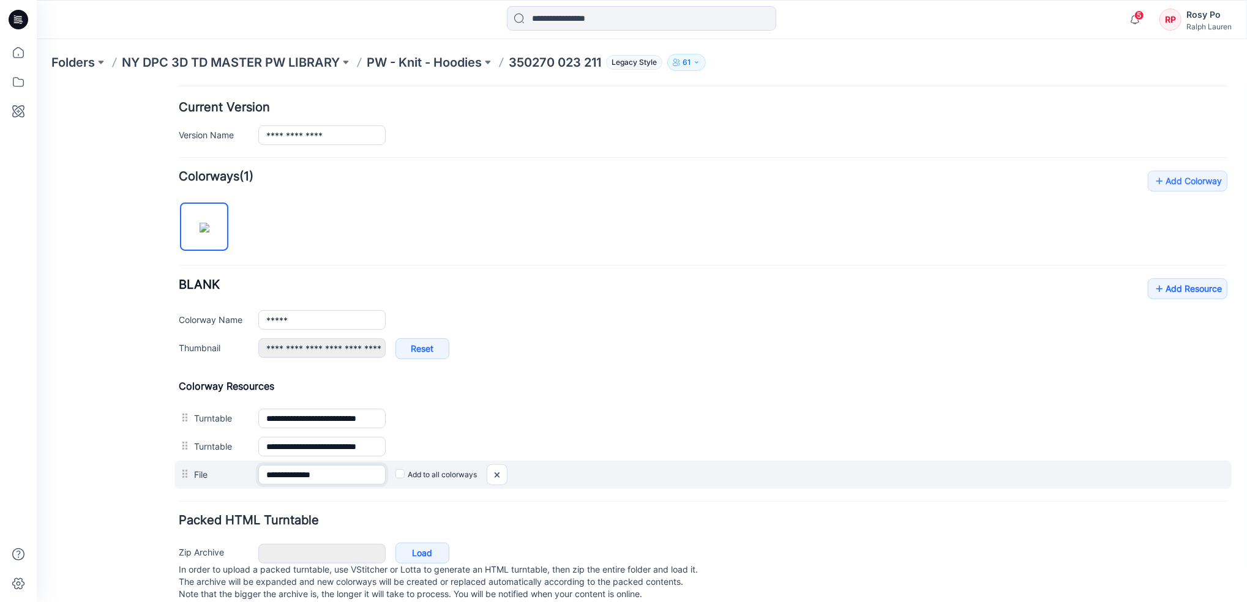
click at [335, 479] on input "**********" at bounding box center [321, 475] width 127 height 20
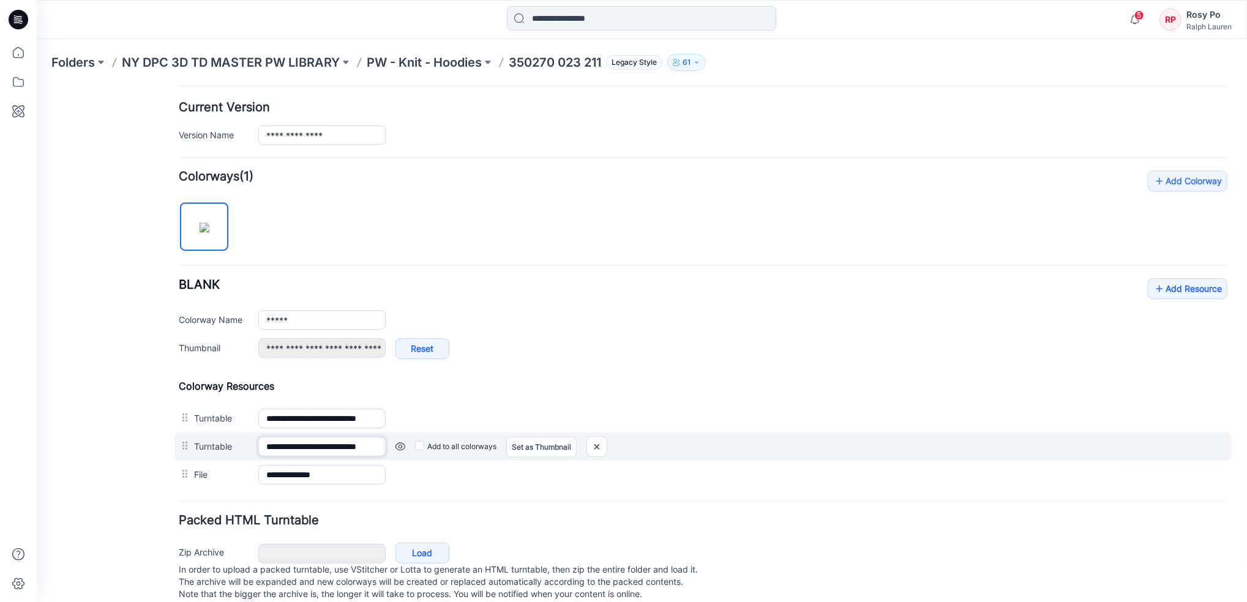
scroll to position [0, 12]
drag, startPoint x: 325, startPoint y: 452, endPoint x: 490, endPoint y: 457, distance: 165.4
click at [490, 457] on div "**********" at bounding box center [702, 446] width 1057 height 28
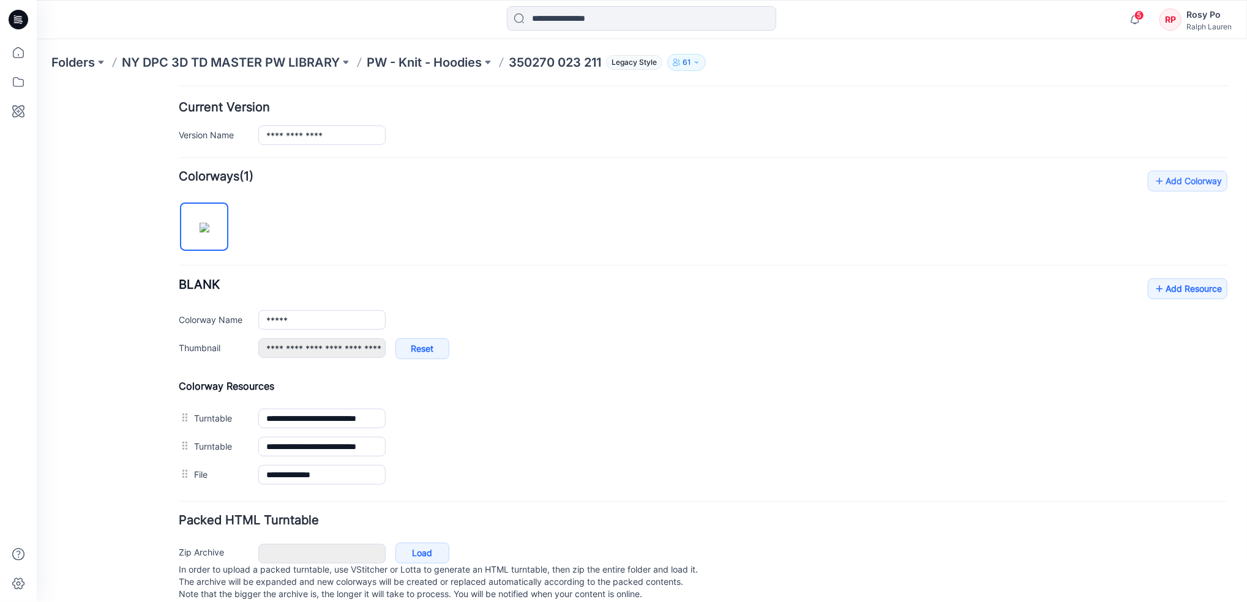
click at [462, 391] on h4 "Colorway Resources" at bounding box center [702, 386] width 1049 height 12
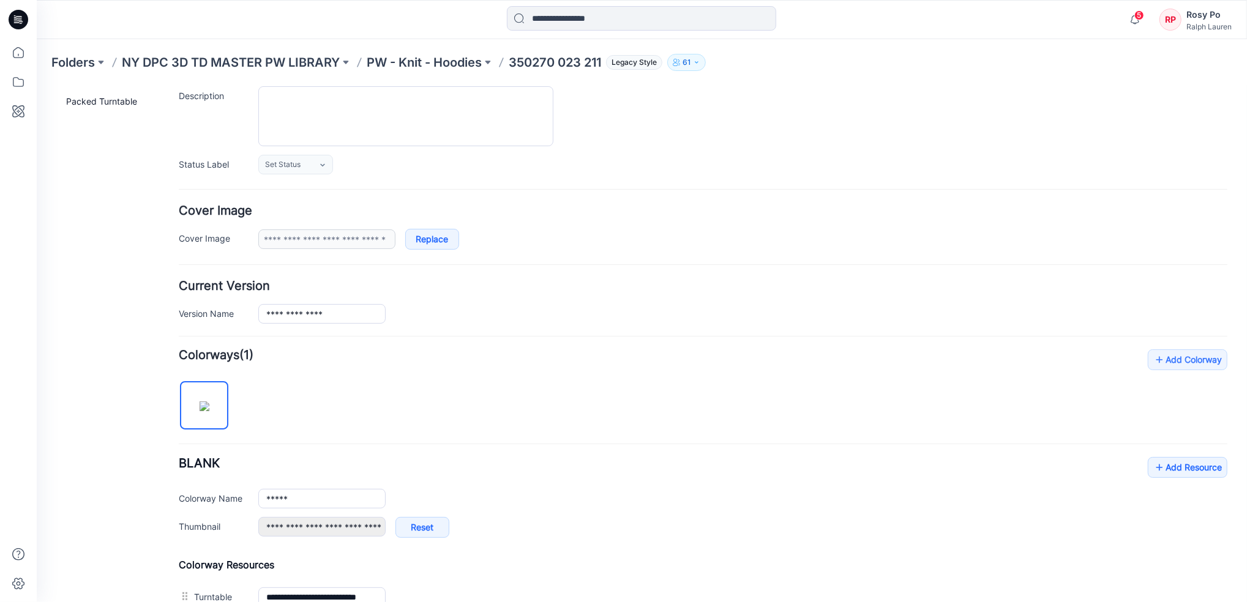
scroll to position [0, 0]
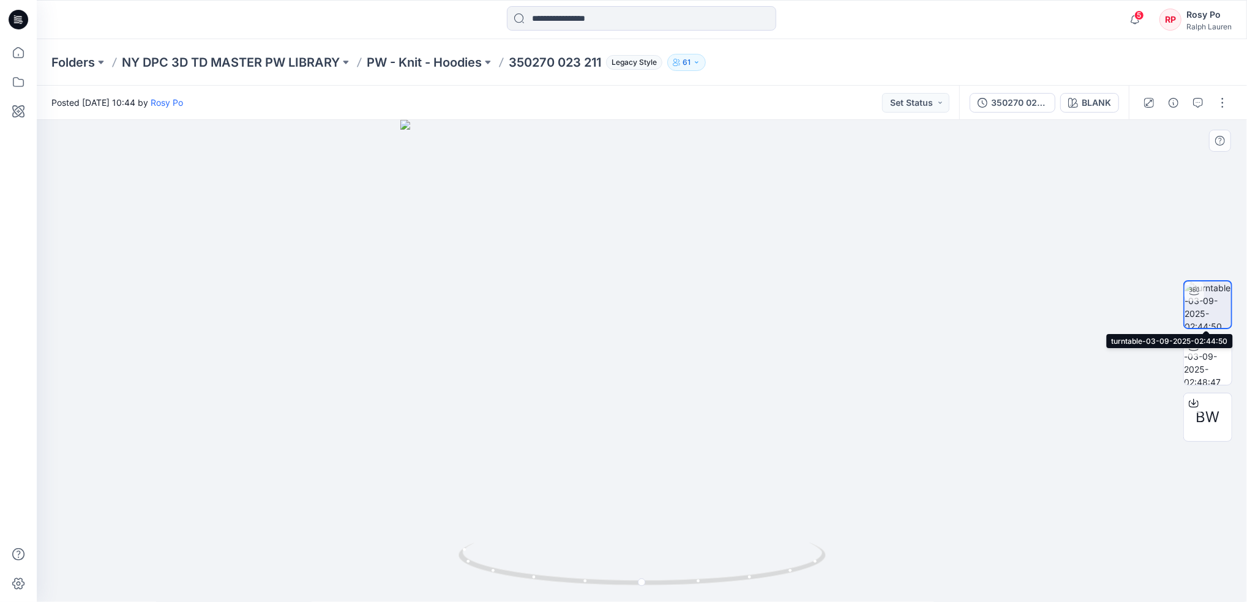
click at [1216, 303] on img at bounding box center [1207, 305] width 47 height 47
click at [1215, 364] on img at bounding box center [1208, 361] width 48 height 48
click at [1202, 303] on img at bounding box center [1208, 305] width 48 height 48
click at [417, 59] on p "PW - Knit - Hoodies" at bounding box center [424, 62] width 115 height 17
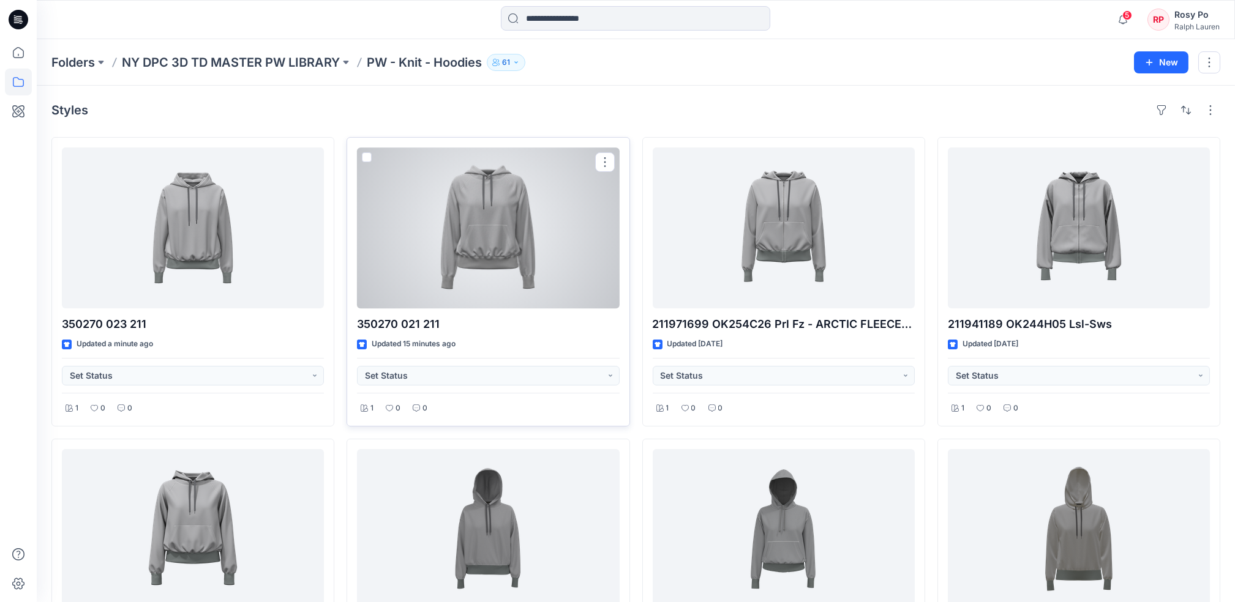
click at [531, 250] on div at bounding box center [488, 228] width 262 height 161
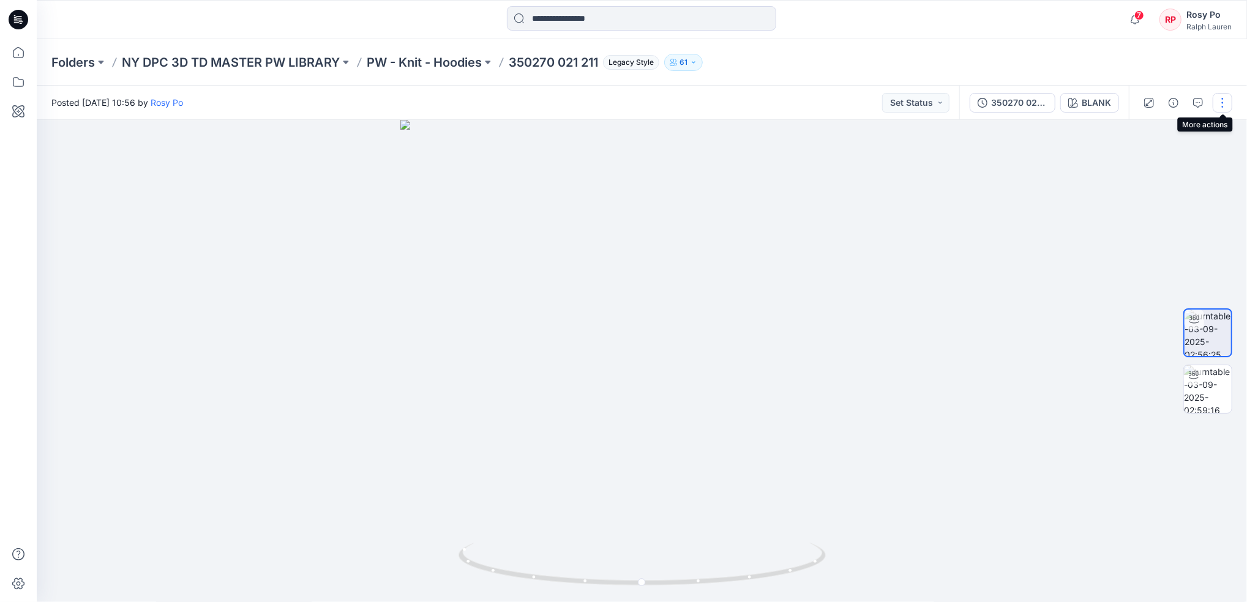
click at [1227, 100] on button "button" at bounding box center [1223, 103] width 20 height 20
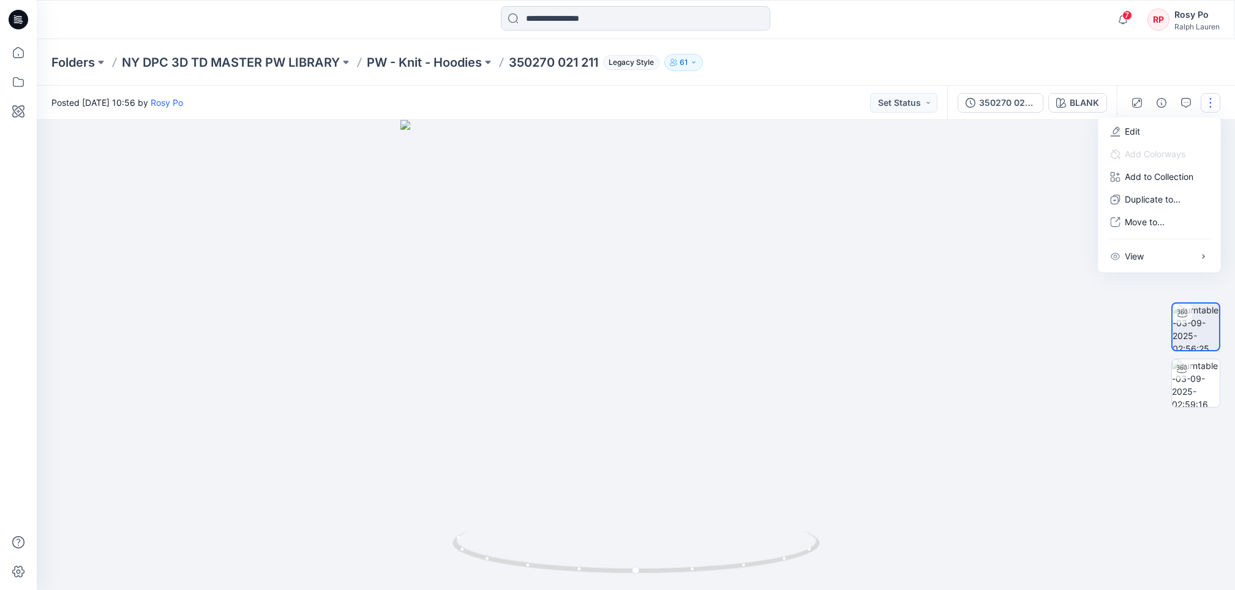
click at [1021, 481] on div at bounding box center [636, 355] width 1198 height 470
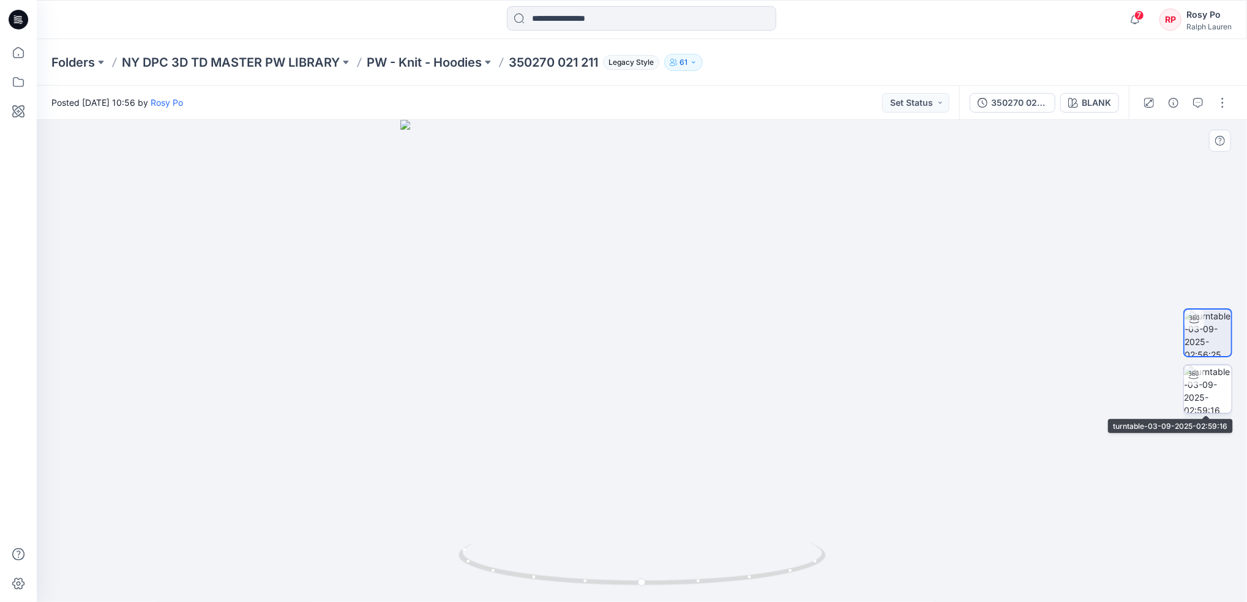
click at [1200, 402] on img at bounding box center [1208, 389] width 48 height 48
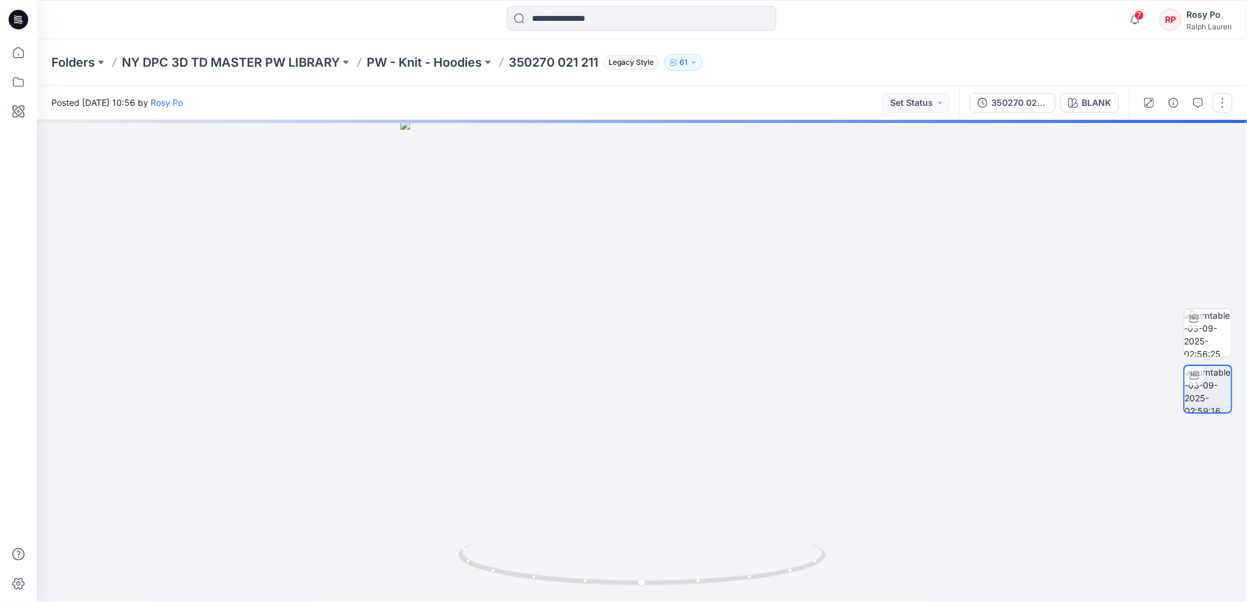
click at [1221, 97] on button "button" at bounding box center [1223, 103] width 20 height 20
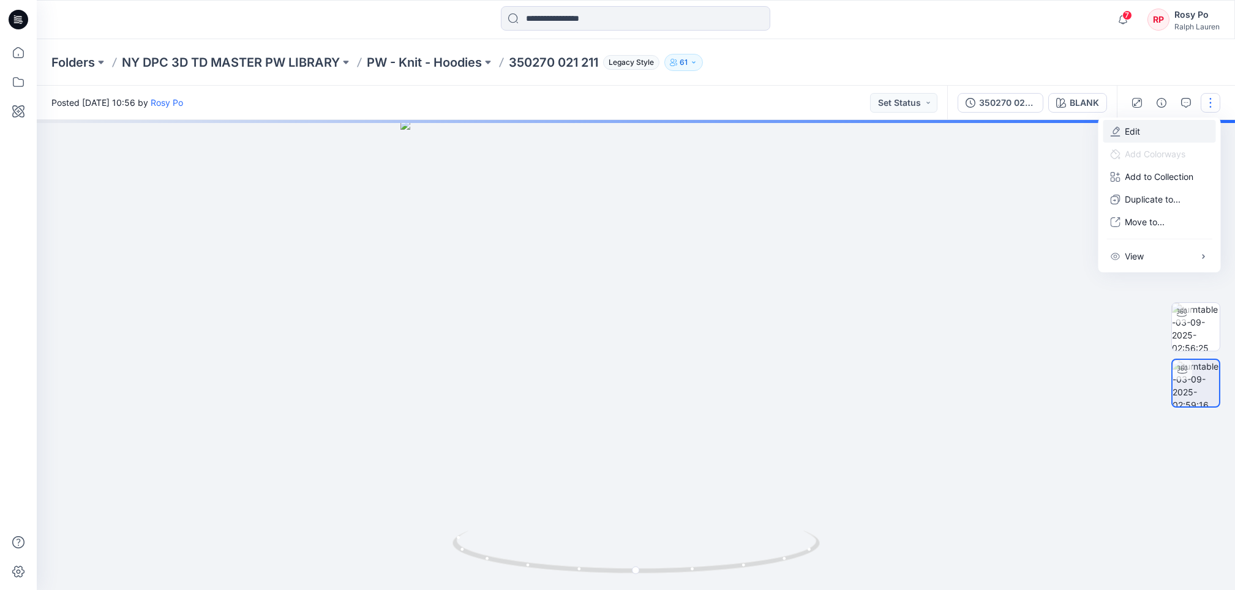
click at [1173, 139] on button "Edit" at bounding box center [1159, 131] width 113 height 23
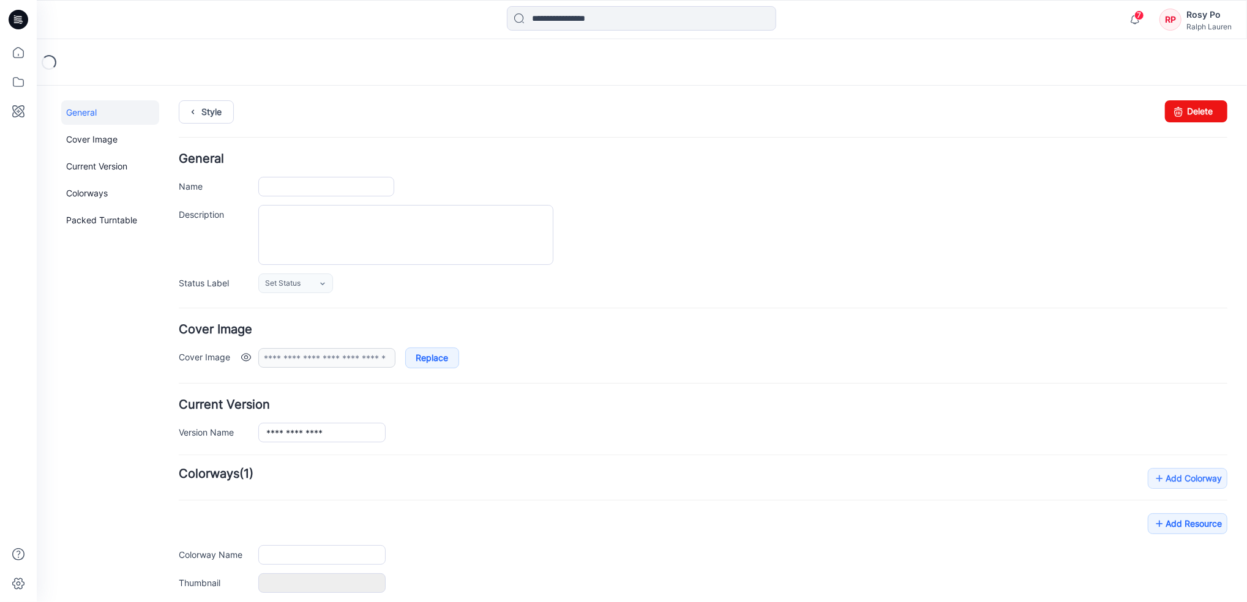
type input "**********"
type input "*****"
type input "**********"
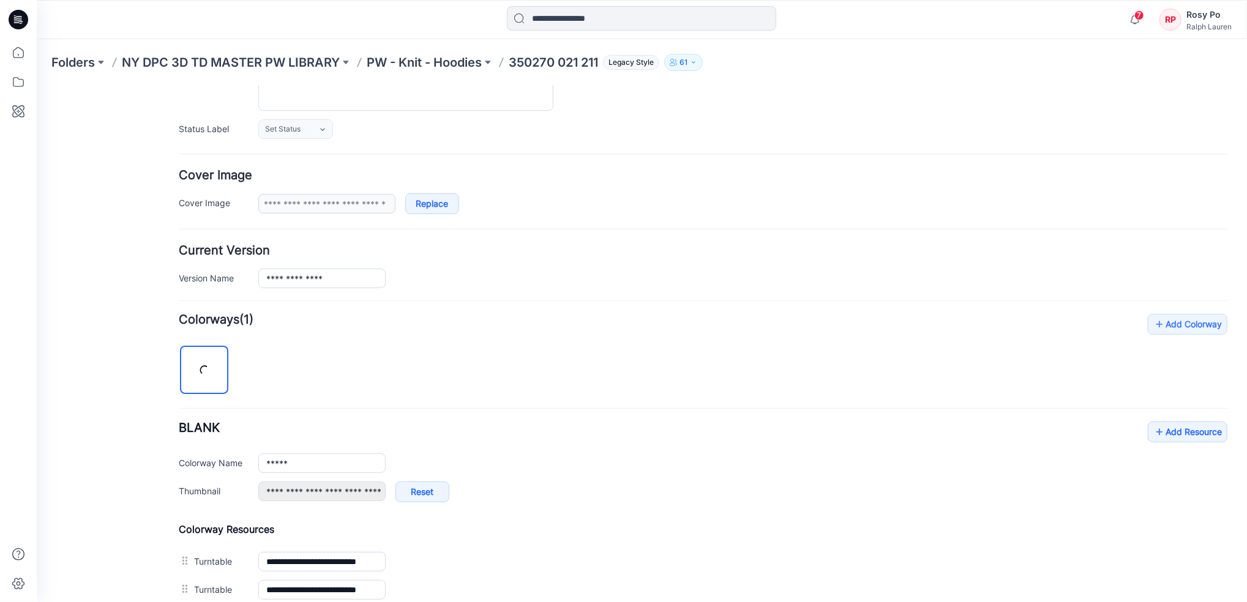
scroll to position [163, 0]
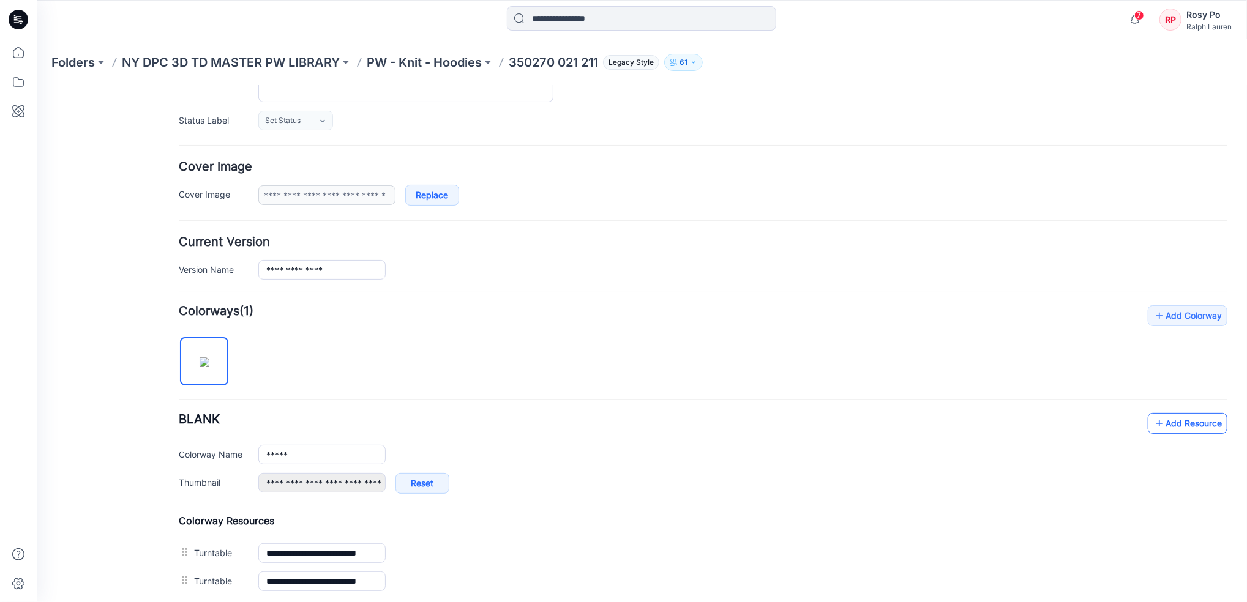
click at [1165, 427] on link "Add Resource" at bounding box center [1187, 423] width 80 height 21
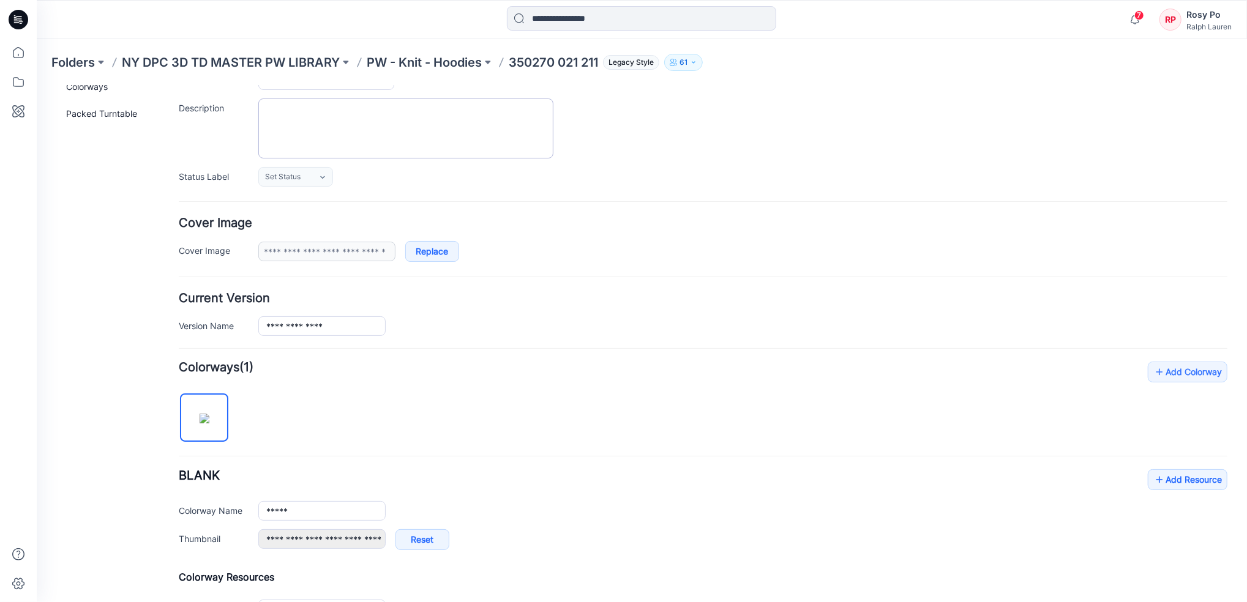
scroll to position [0, 0]
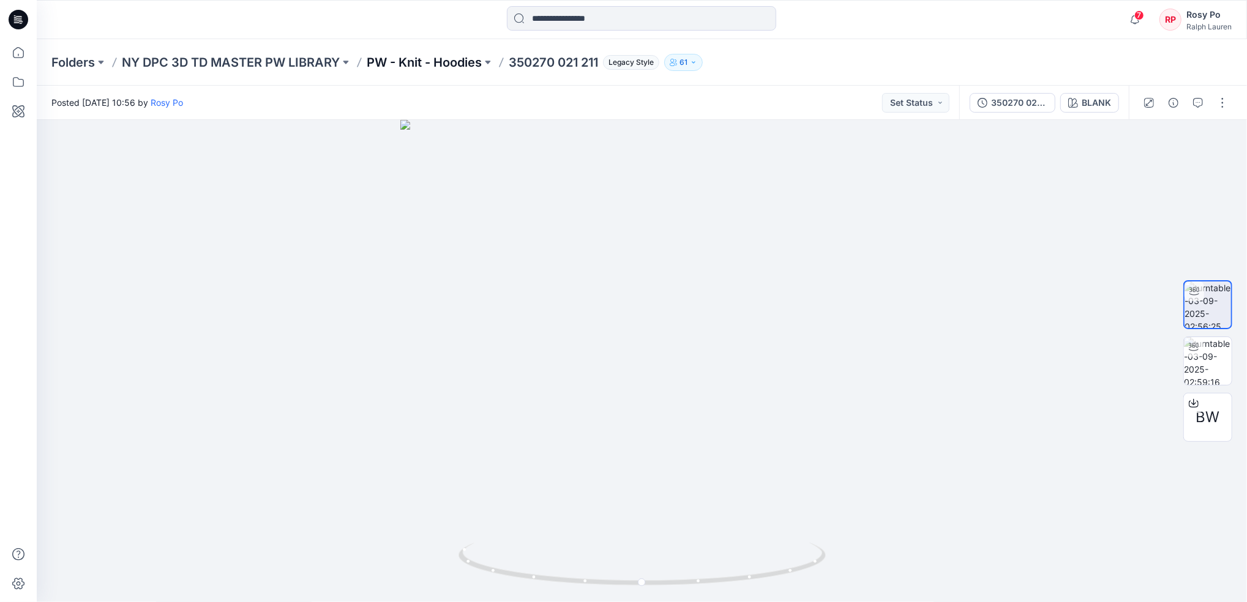
click at [437, 69] on p "PW - Knit - Hoodies" at bounding box center [424, 62] width 115 height 17
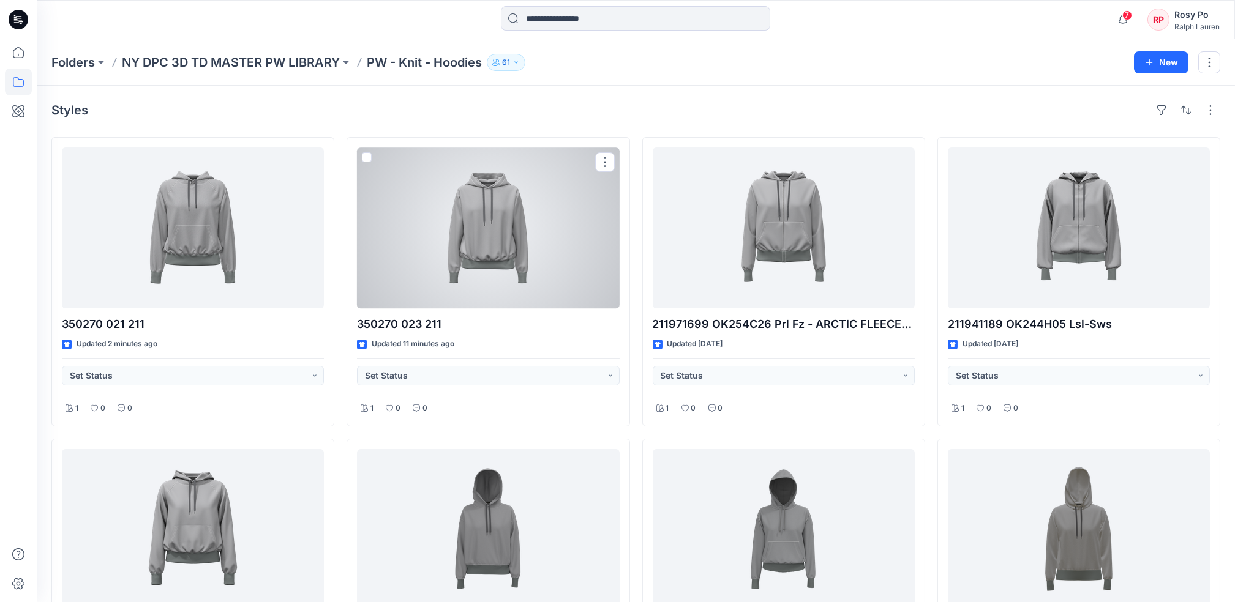
click at [498, 256] on div at bounding box center [488, 228] width 262 height 161
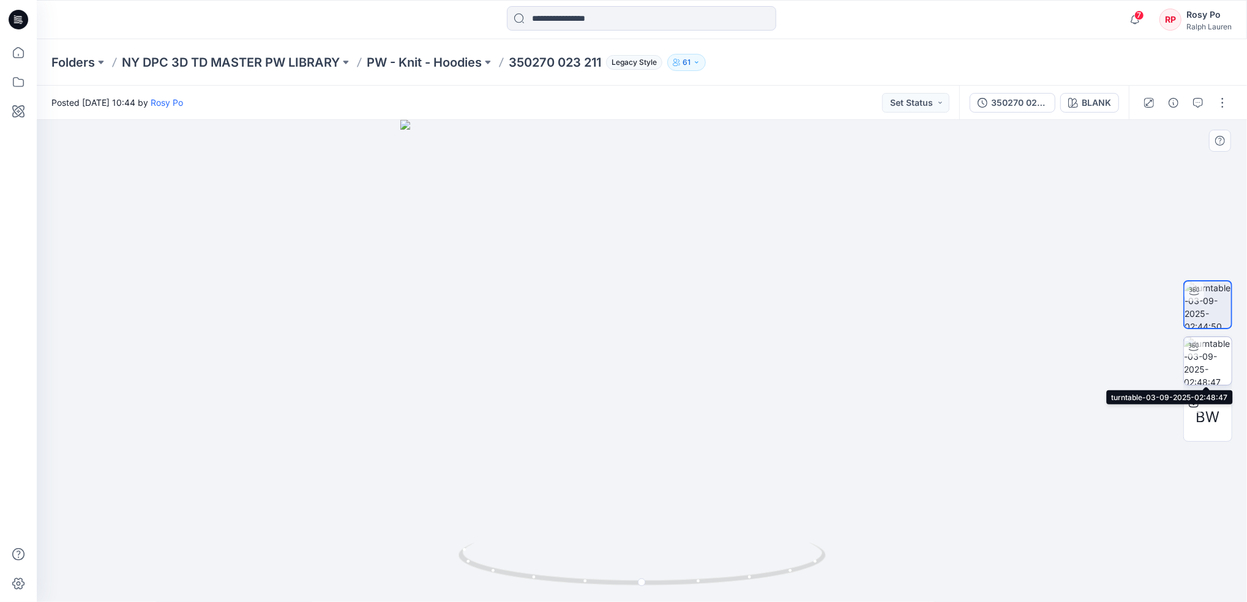
click at [1207, 369] on img at bounding box center [1208, 361] width 48 height 48
click at [451, 58] on p "PW - Knit - Hoodies" at bounding box center [424, 62] width 115 height 17
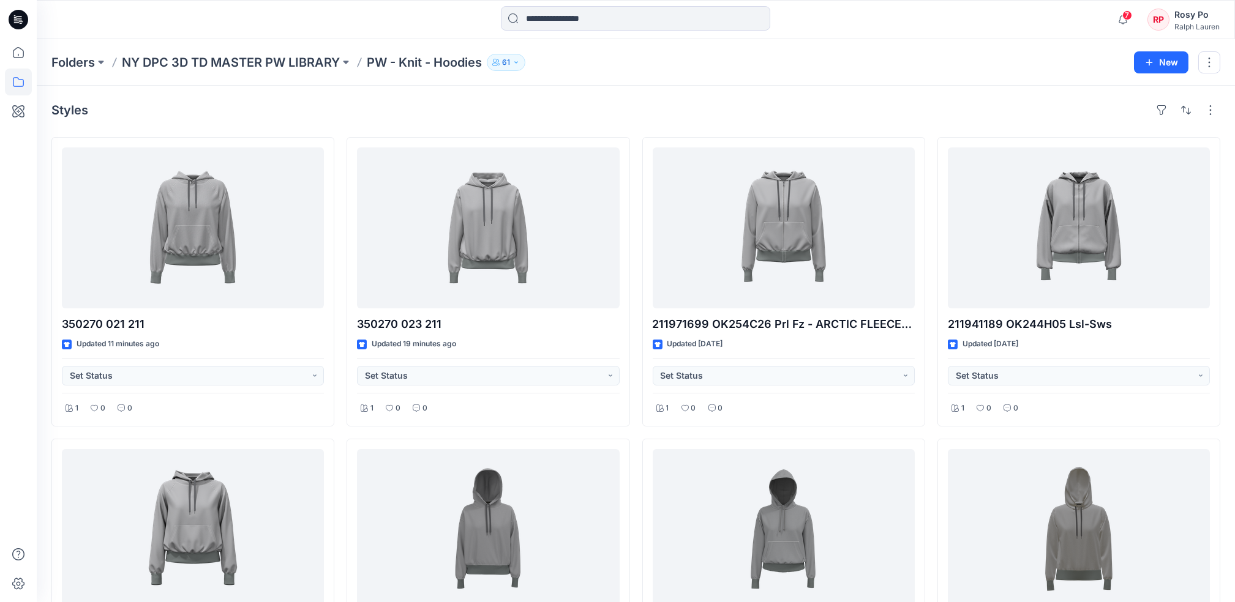
click at [517, 59] on icon "button" at bounding box center [515, 62] width 7 height 7
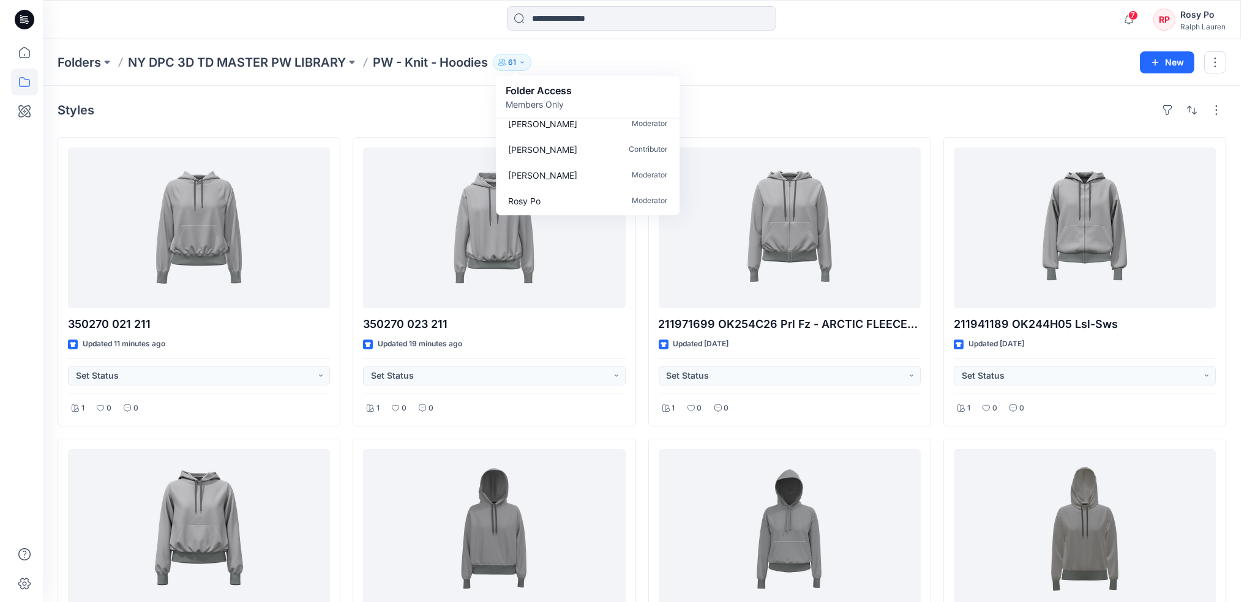
scroll to position [571, 0]
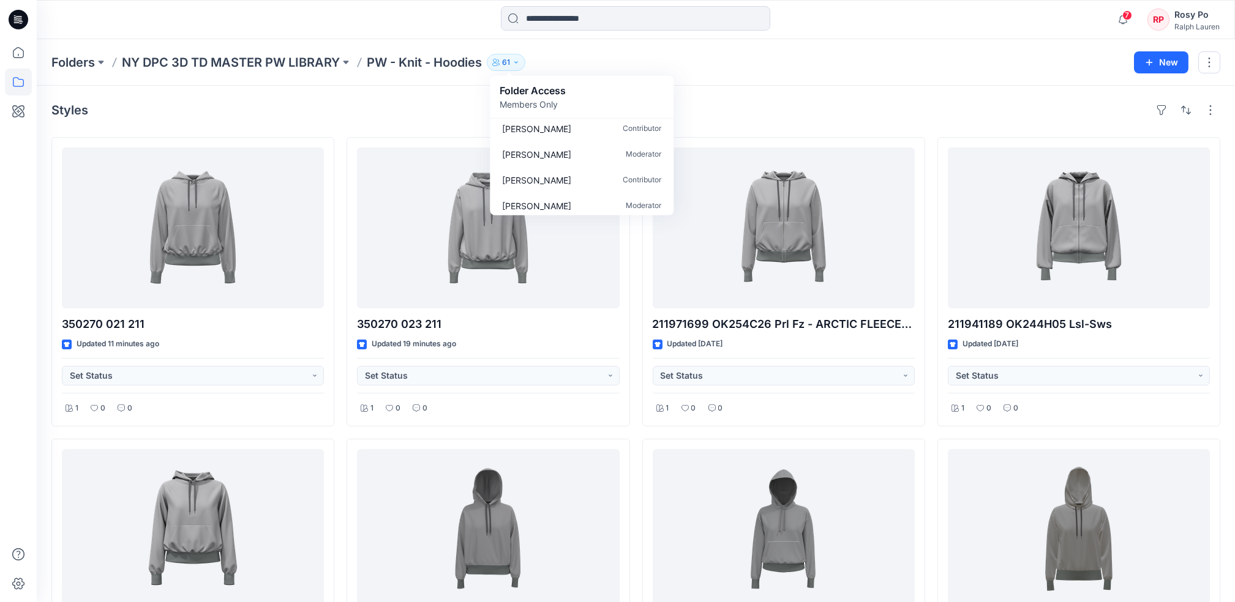
click at [686, 79] on div "Folders NY DPC 3D TD MASTER PW LIBRARY PW - Knit - Hoodies 61 Folder Access Mem…" at bounding box center [636, 62] width 1198 height 47
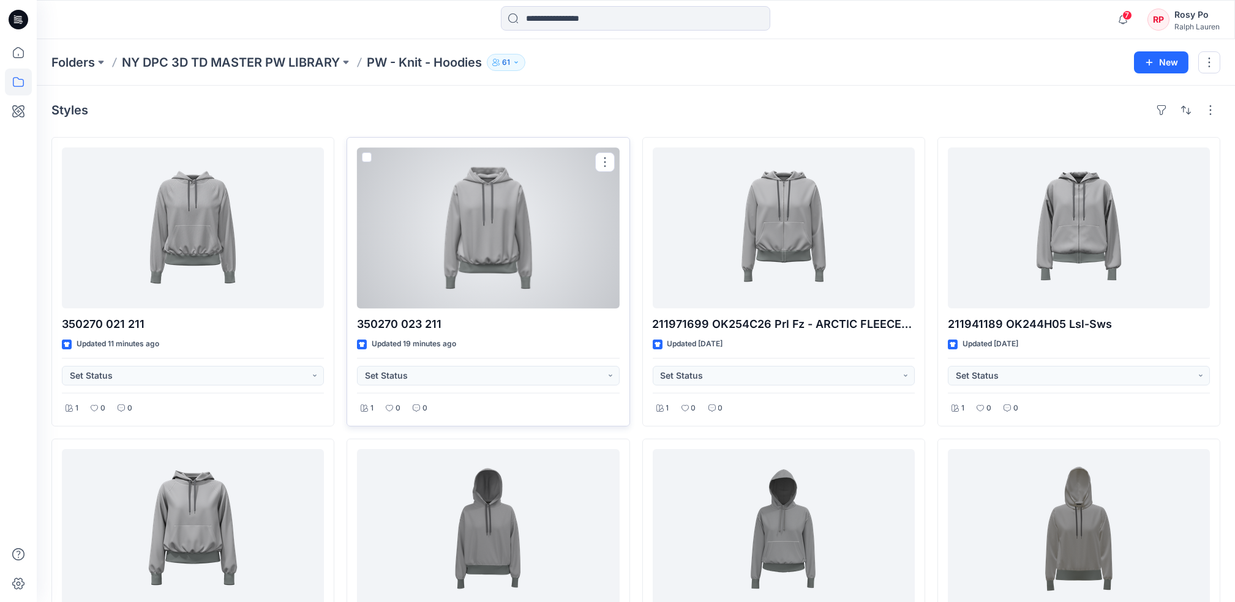
click at [408, 243] on div at bounding box center [488, 228] width 262 height 161
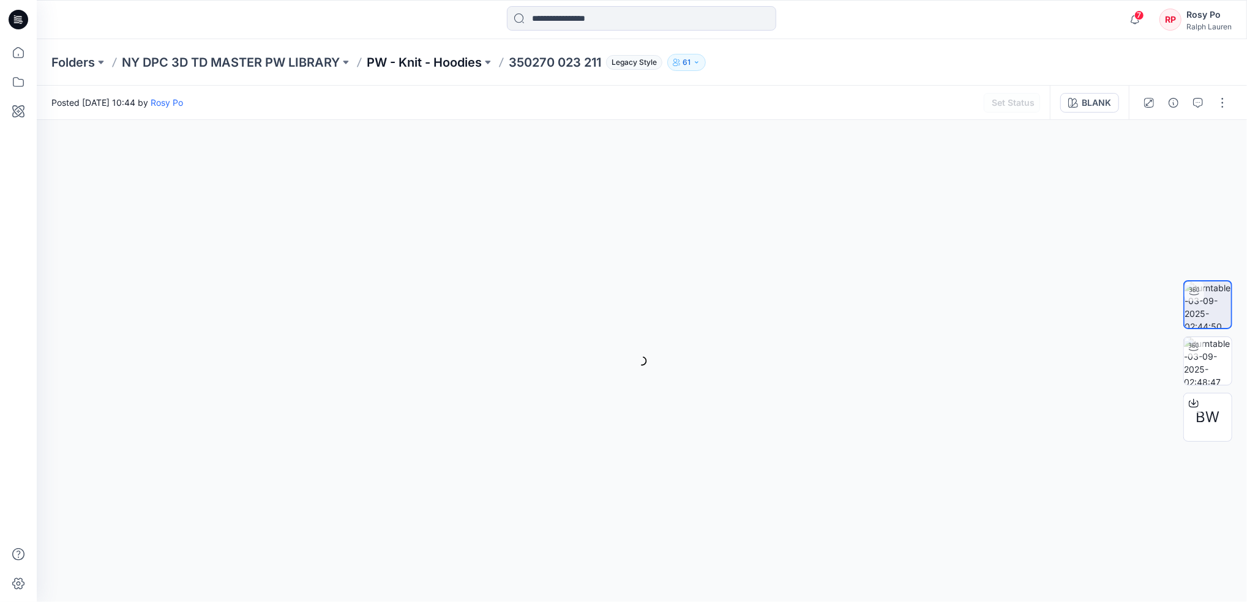
click at [421, 59] on p "PW - Knit - Hoodies" at bounding box center [424, 62] width 115 height 17
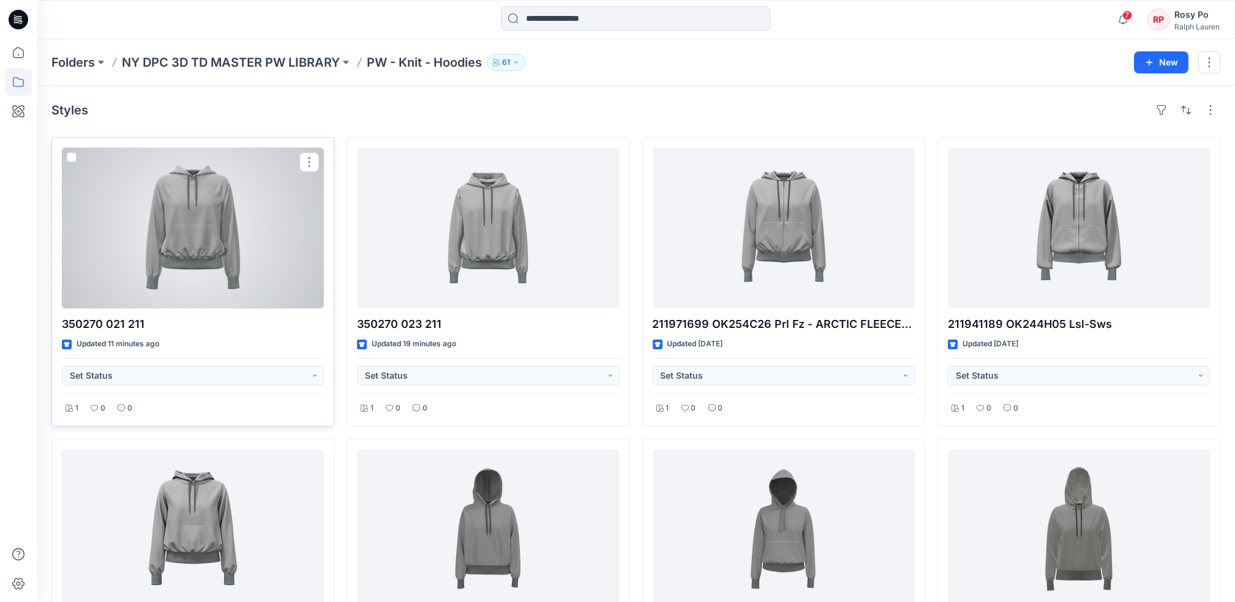
click at [256, 245] on div at bounding box center [193, 228] width 262 height 161
